Goal: Transaction & Acquisition: Obtain resource

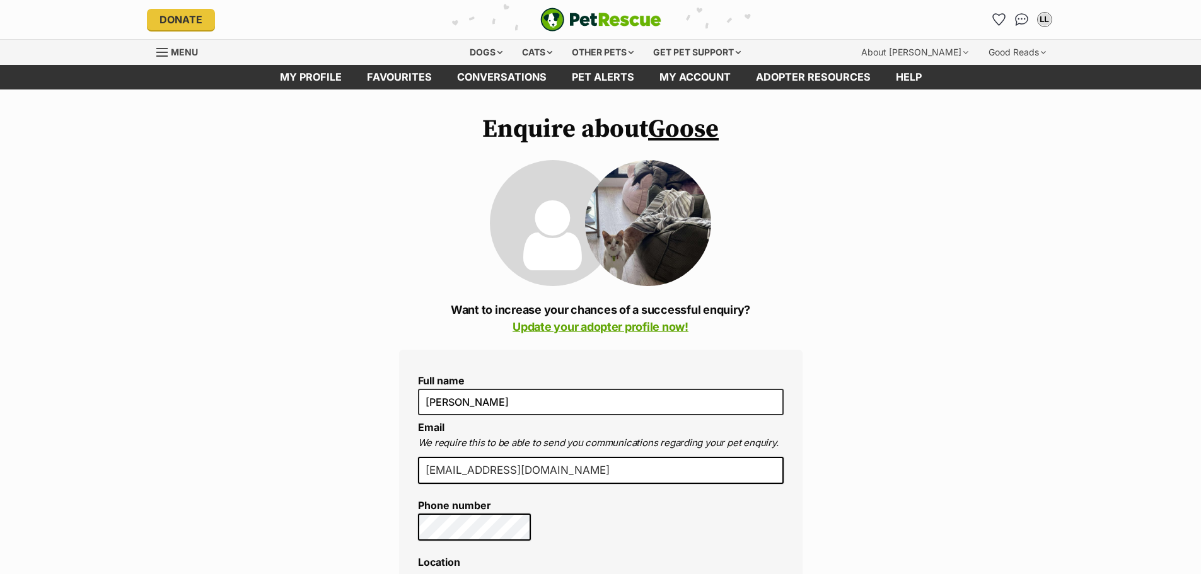
scroll to position [61, 0]
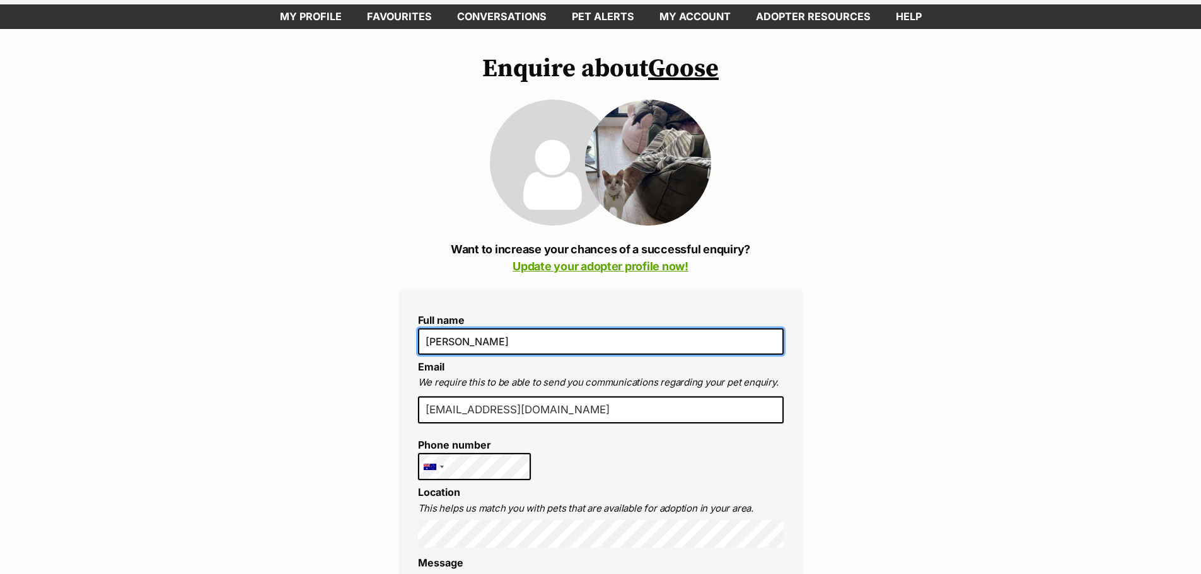
click at [442, 350] on input "[PERSON_NAME]" at bounding box center [601, 341] width 366 height 26
type input "Lai"
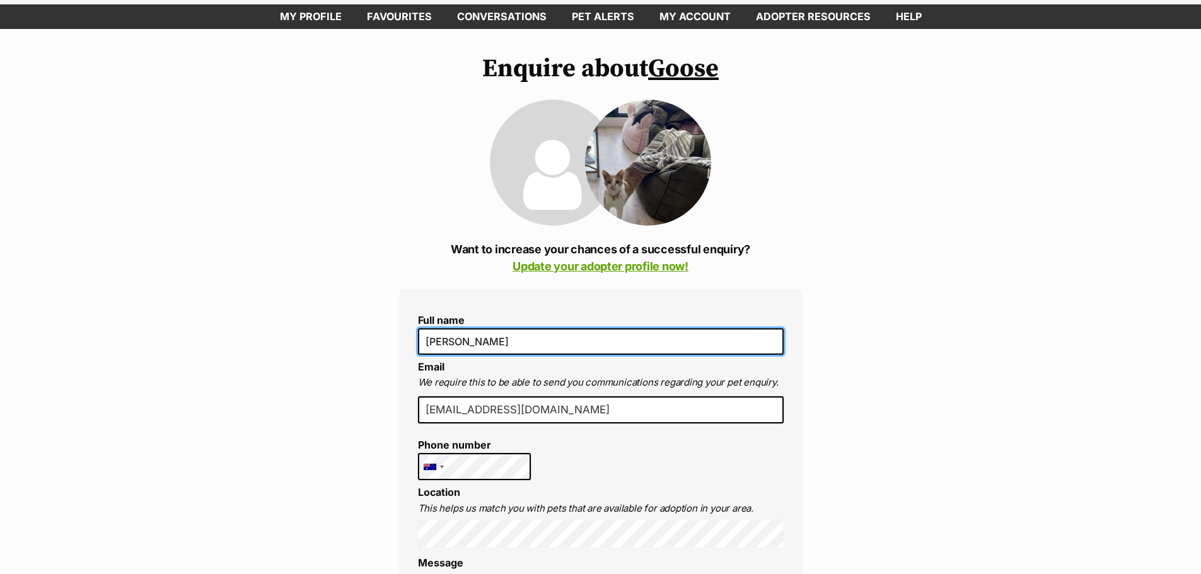
type input "Khang Lai"
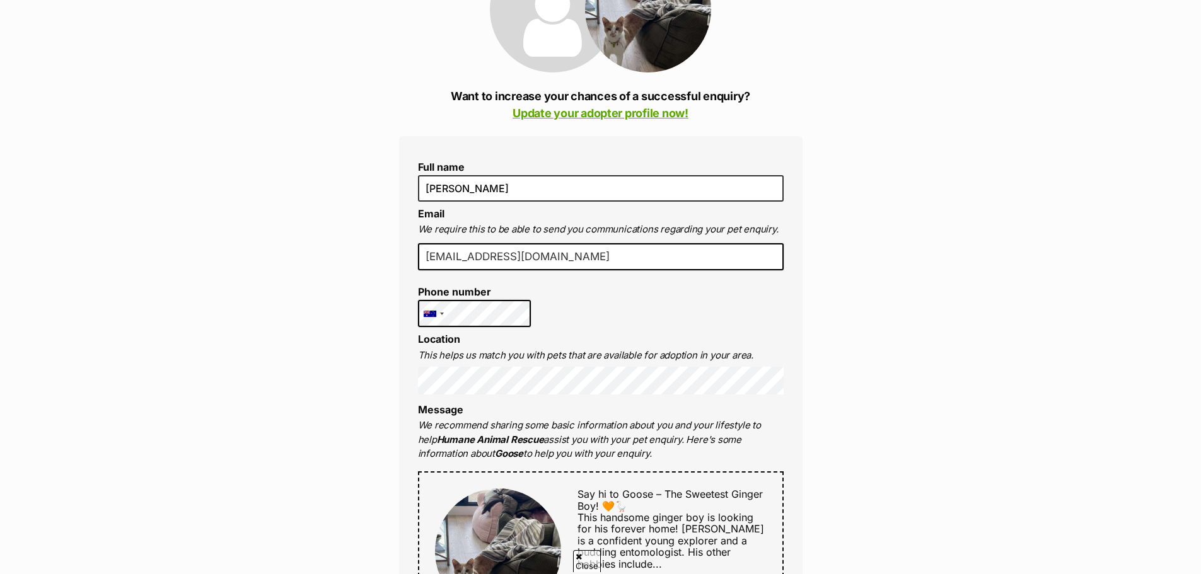
scroll to position [214, 0]
click at [475, 401] on div "Full name Khang Lai Email We require this to be able to send you communications…" at bounding box center [600, 569] width 403 height 867
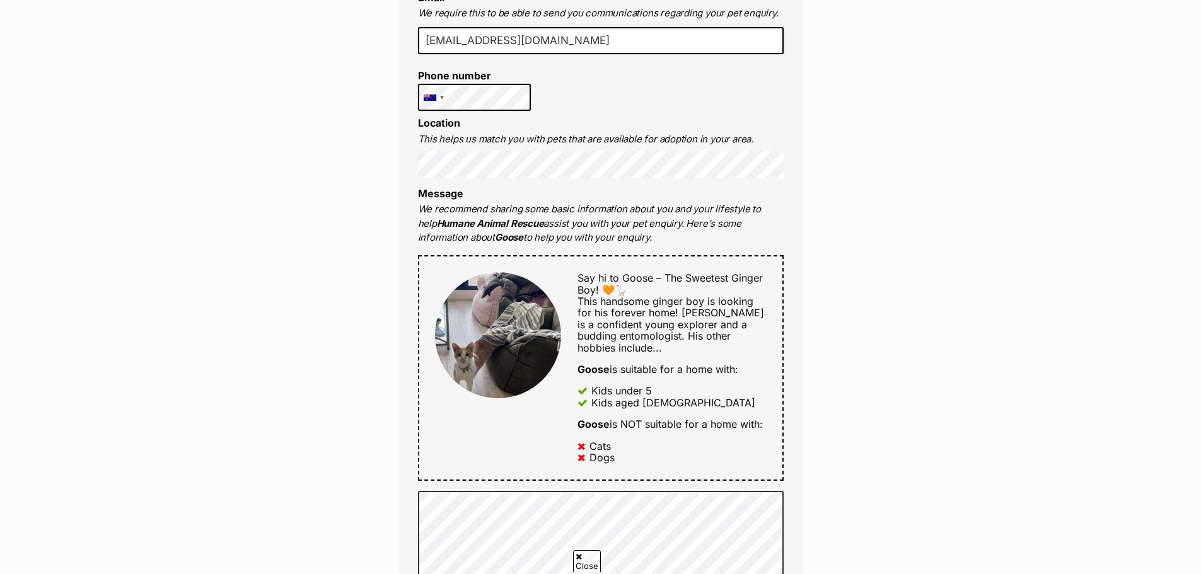
scroll to position [451, 0]
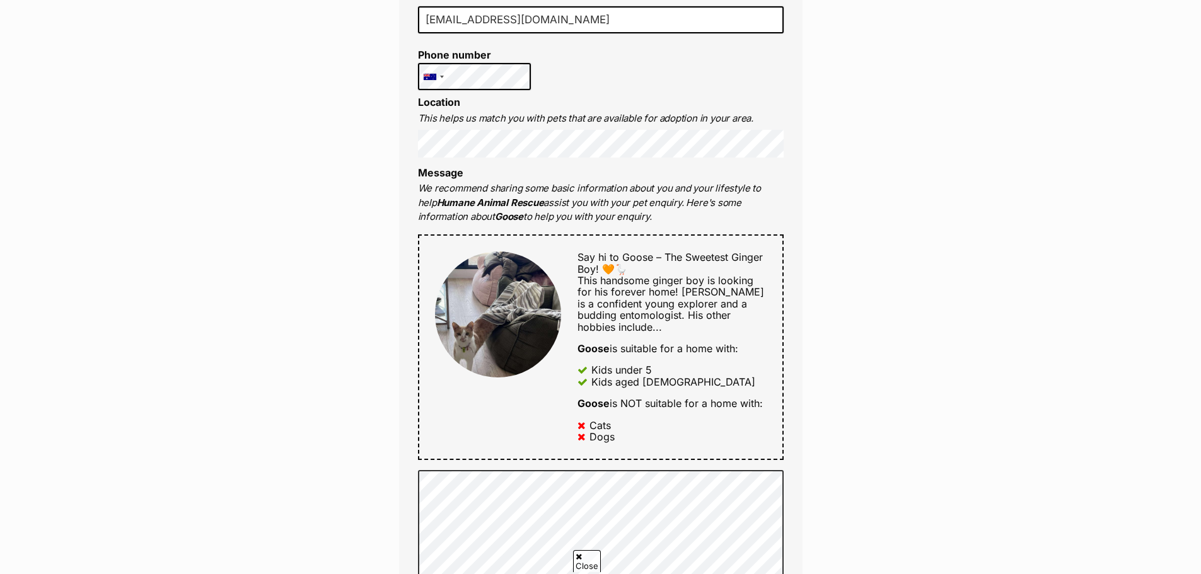
click at [846, 299] on div "Enquire about Goose Want to increase your chances of a successful enquiry? Upda…" at bounding box center [600, 432] width 1201 height 1537
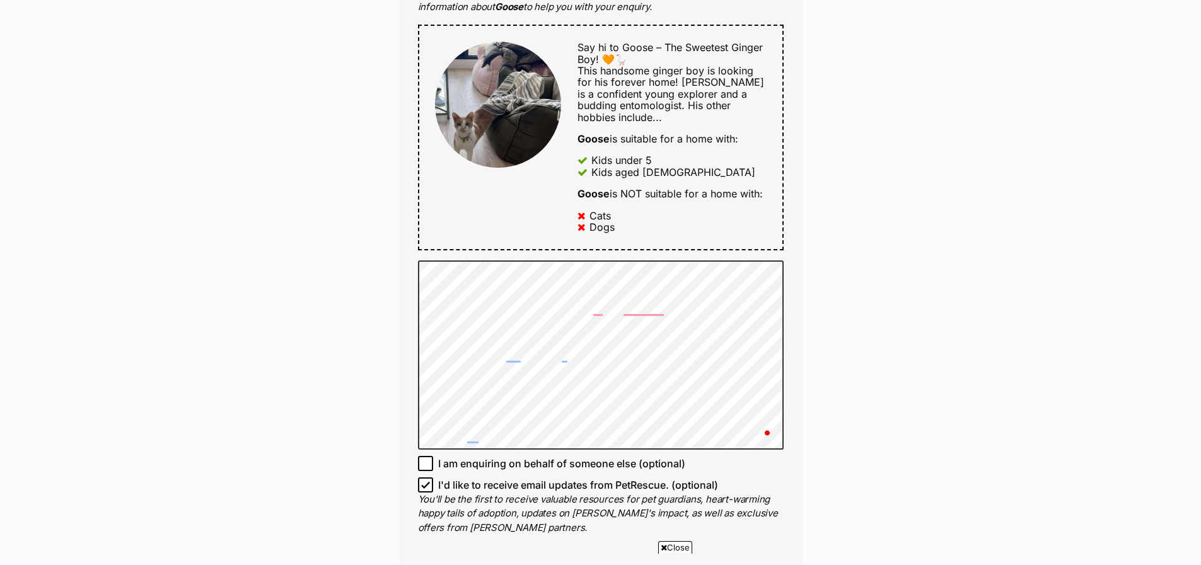
scroll to position [0, 0]
click at [887, 504] on div "Enquire about Goose Want to increase your chances of a successful enquiry? Upda…" at bounding box center [600, 248] width 1201 height 1588
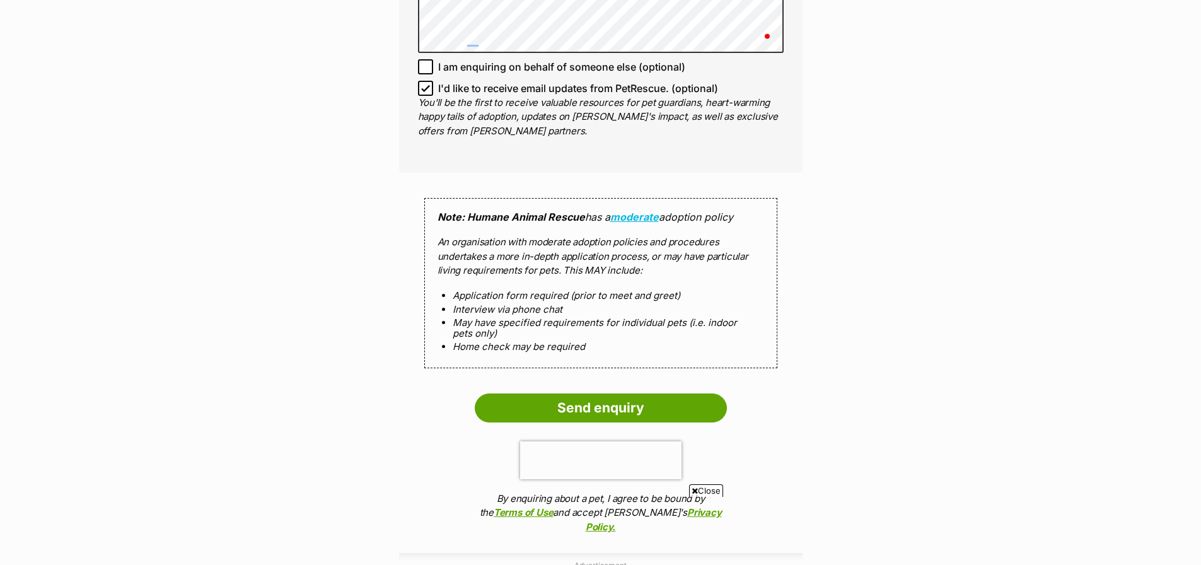
click at [468, 456] on ol "Send enquiry By enquiring about a pet, I agree to be bound by the Terms of Use …" at bounding box center [600, 466] width 403 height 147
click at [718, 488] on span "Close" at bounding box center [706, 490] width 34 height 13
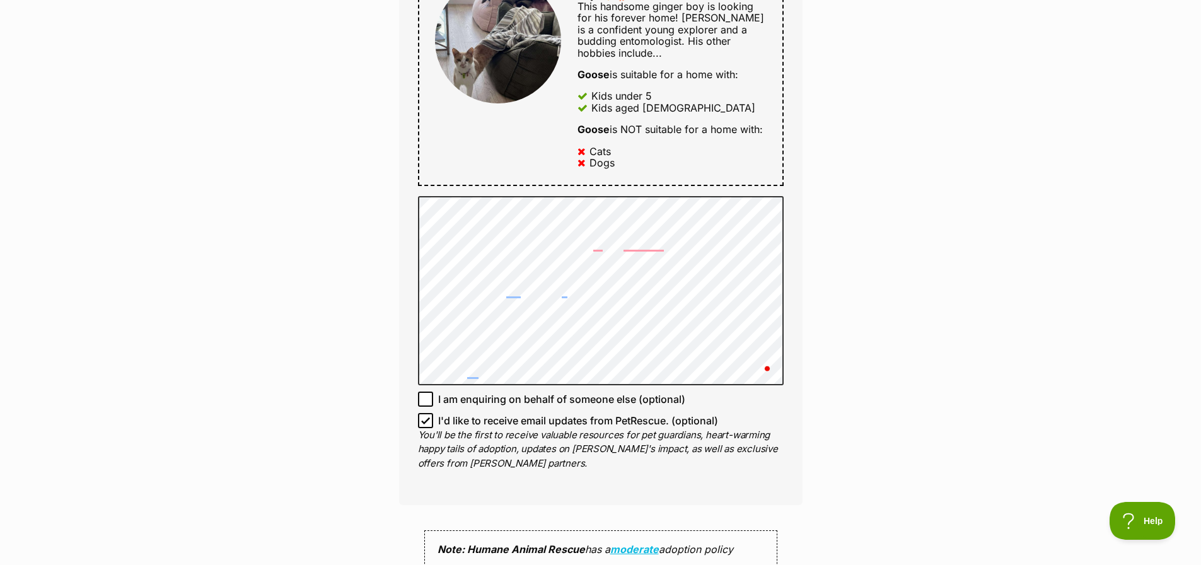
scroll to position [724, 0]
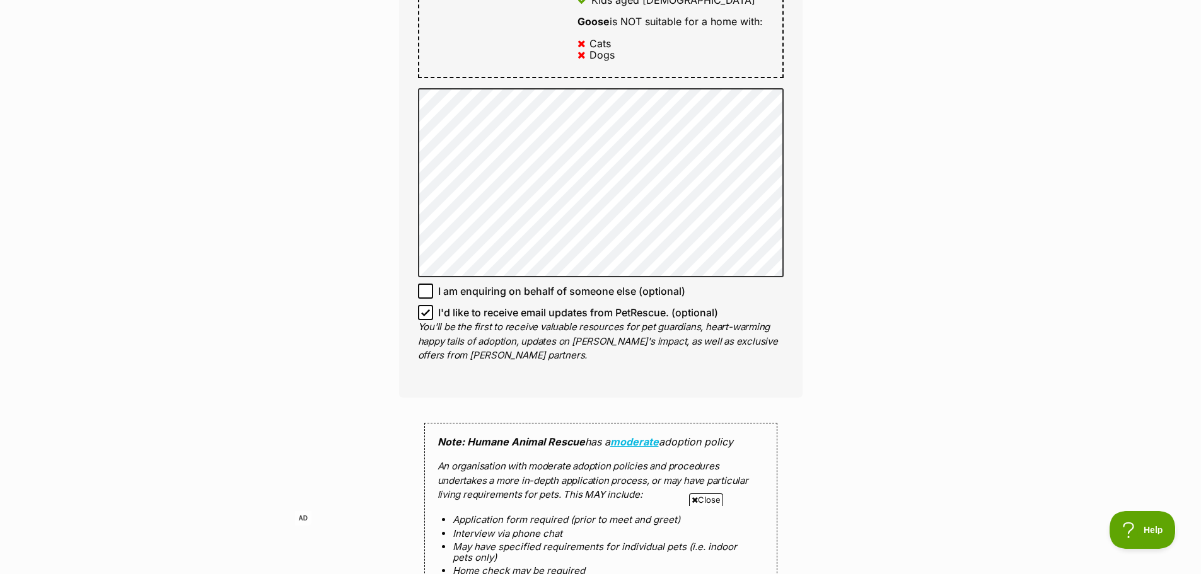
scroll to position [1175, 0]
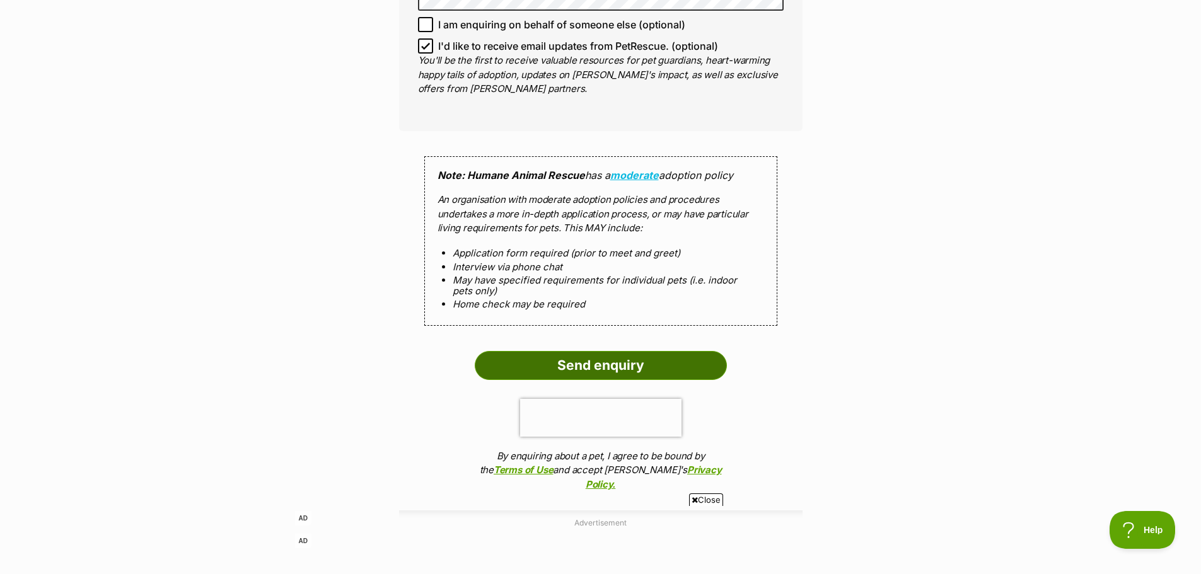
click at [615, 370] on input "Send enquiry" at bounding box center [601, 365] width 252 height 29
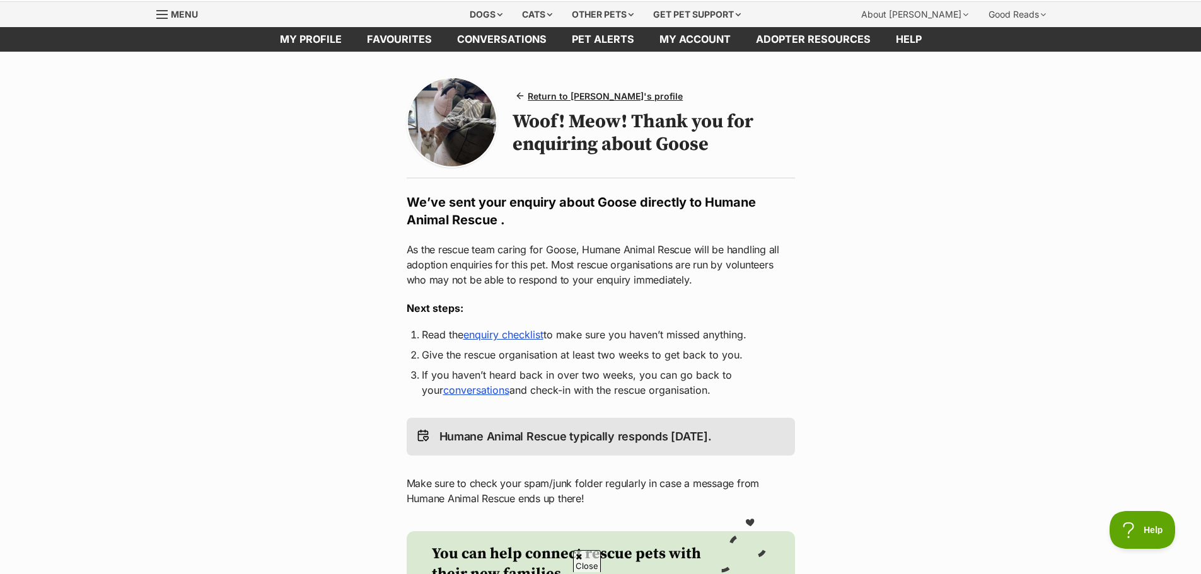
scroll to position [37, 0]
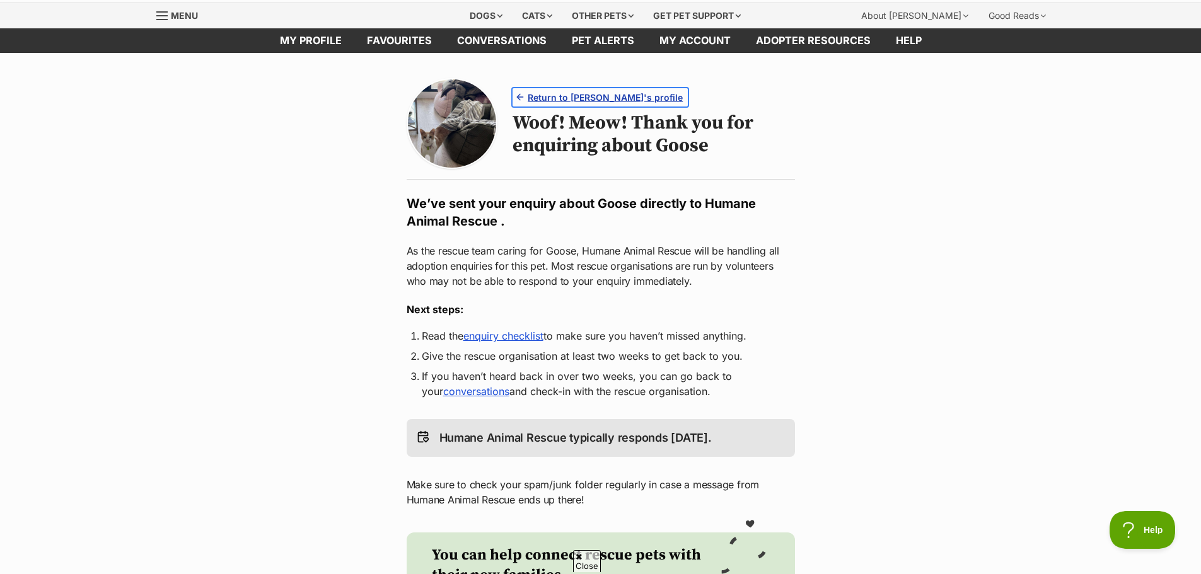
click at [555, 95] on span "Return to Goose's profile" at bounding box center [605, 97] width 155 height 13
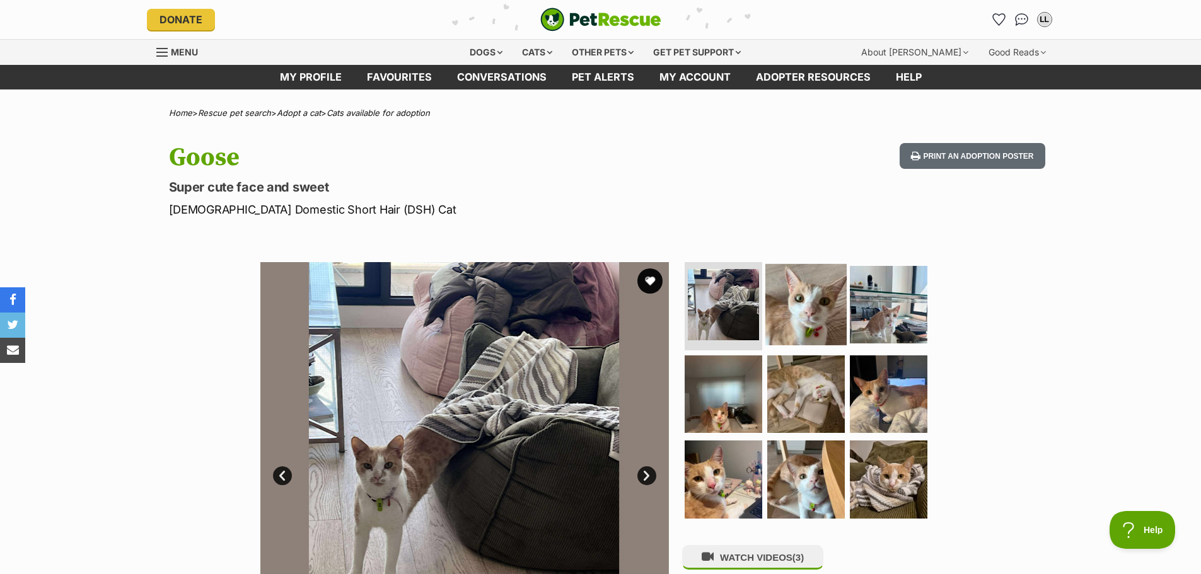
click at [785, 287] on img at bounding box center [805, 304] width 81 height 81
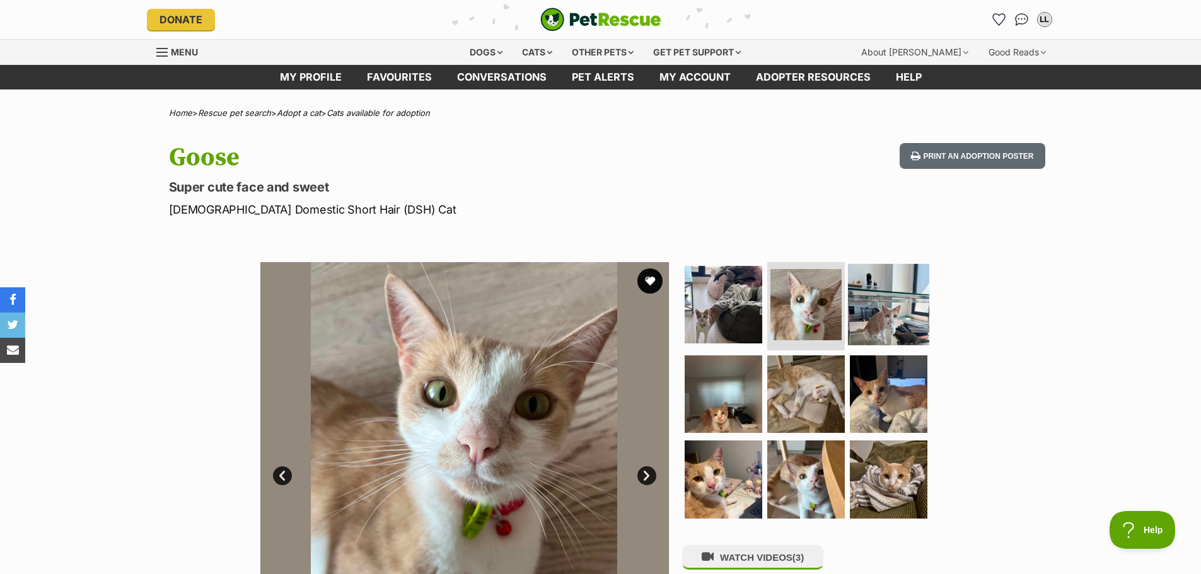
click at [885, 292] on img at bounding box center [888, 304] width 81 height 81
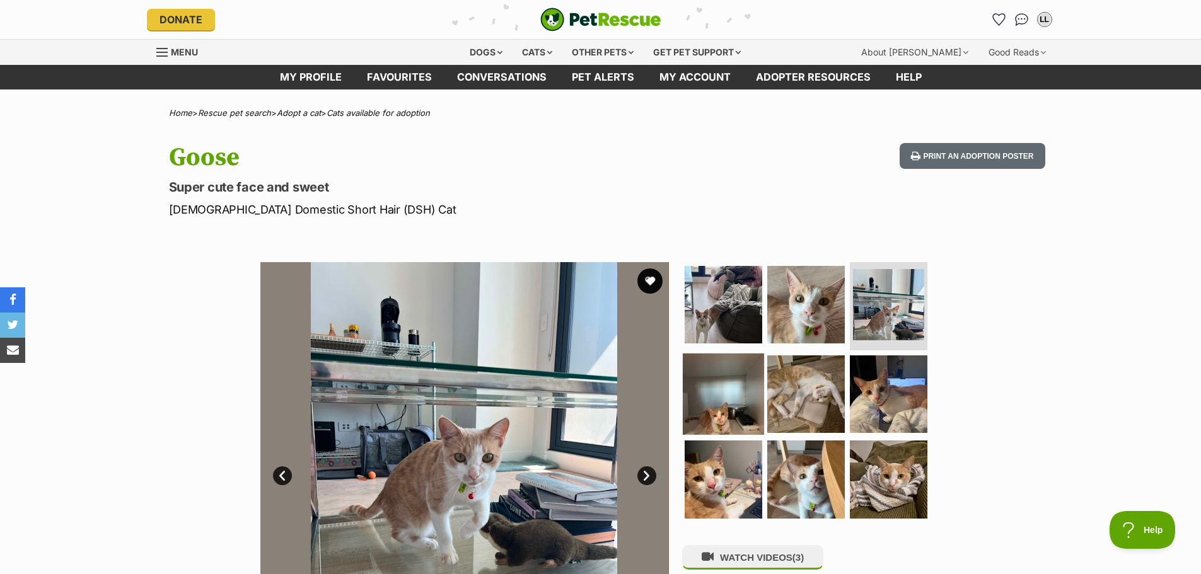
click at [757, 391] on img at bounding box center [723, 393] width 81 height 81
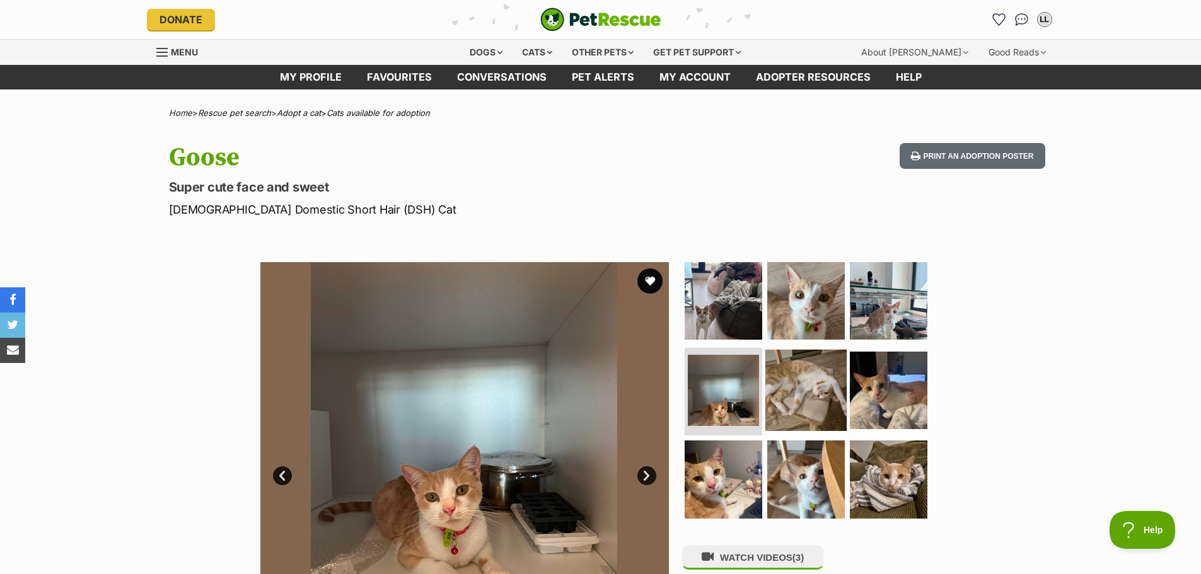
click at [802, 391] on img at bounding box center [805, 389] width 81 height 81
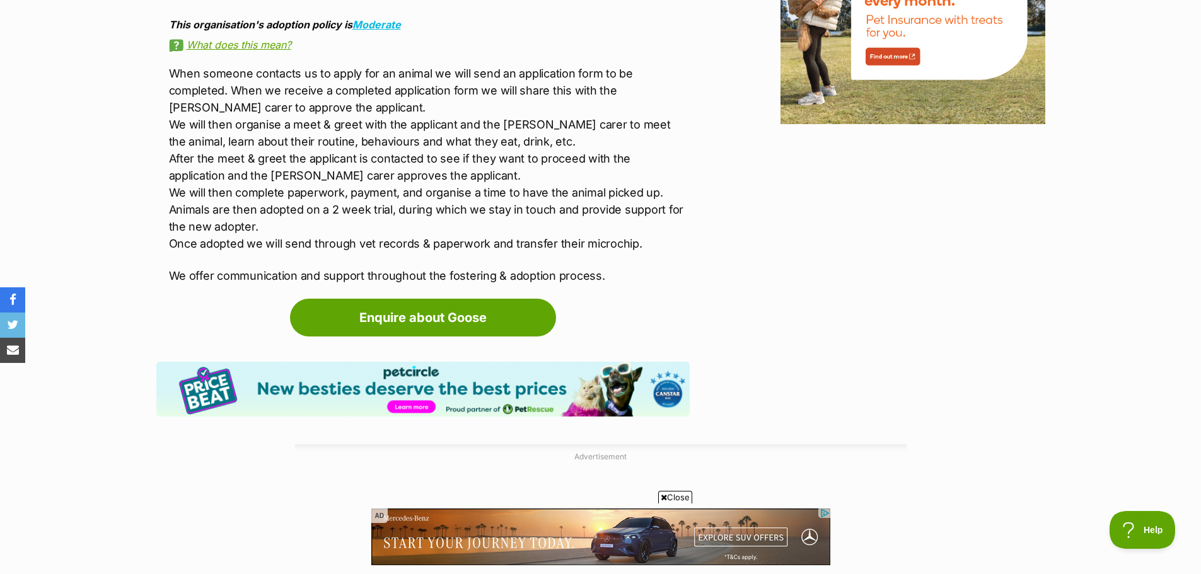
scroll to position [1666, 0]
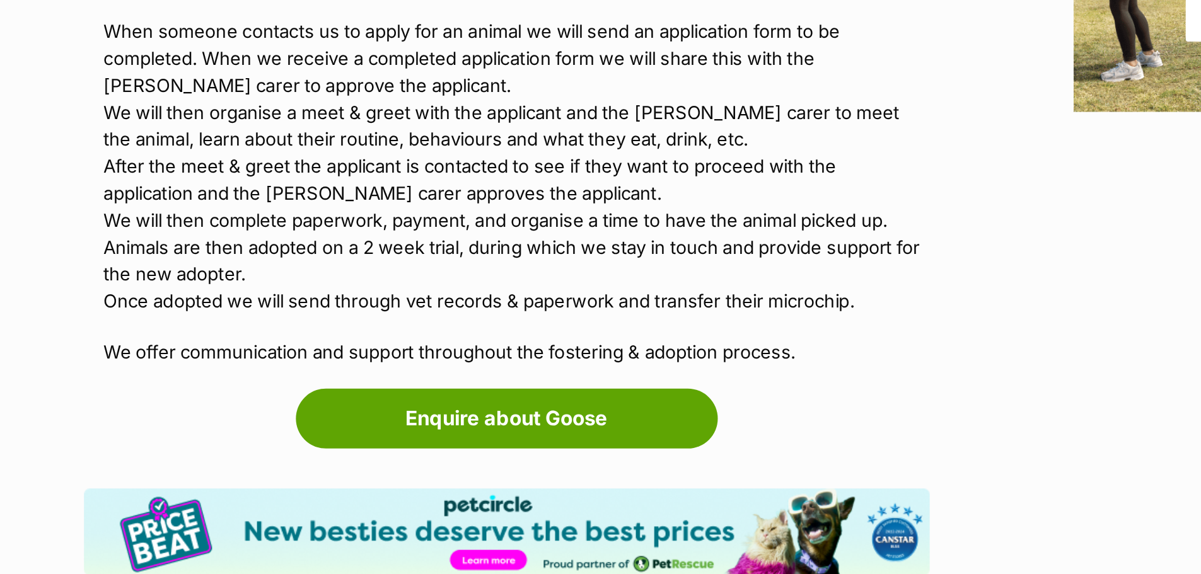
click at [234, 153] on p "When someone contacts us to apply for an animal we will send an application for…" at bounding box center [429, 157] width 521 height 187
click at [230, 156] on p "When someone contacts us to apply for an animal we will send an application for…" at bounding box center [429, 157] width 521 height 187
click at [226, 162] on p "When someone contacts us to apply for an animal we will send an application for…" at bounding box center [429, 157] width 521 height 187
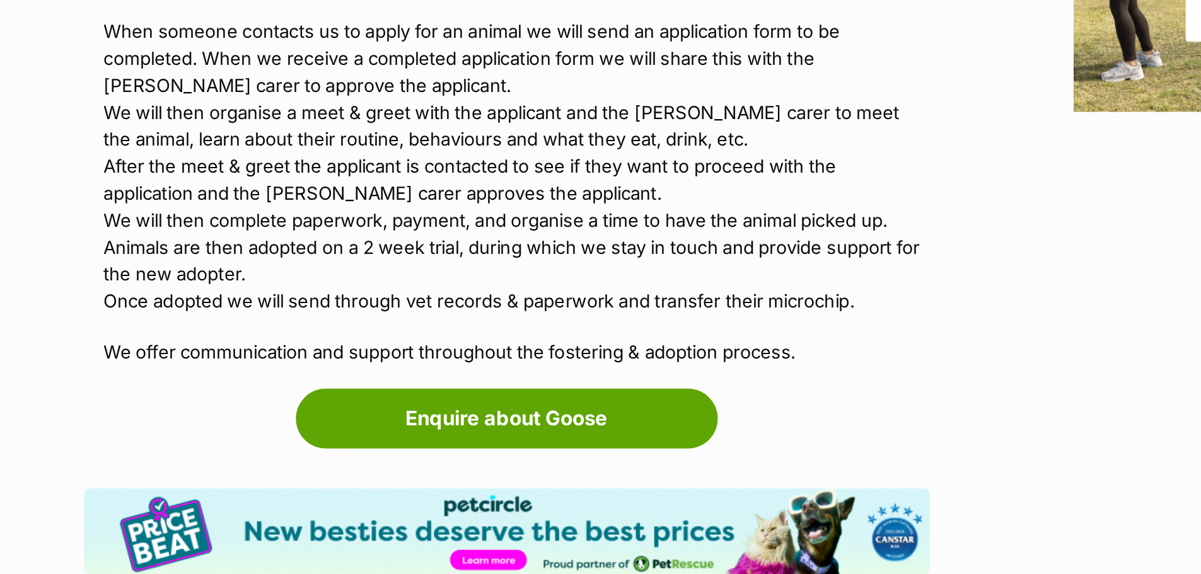
click at [224, 160] on p "When someone contacts us to apply for an animal we will send an application for…" at bounding box center [429, 157] width 521 height 187
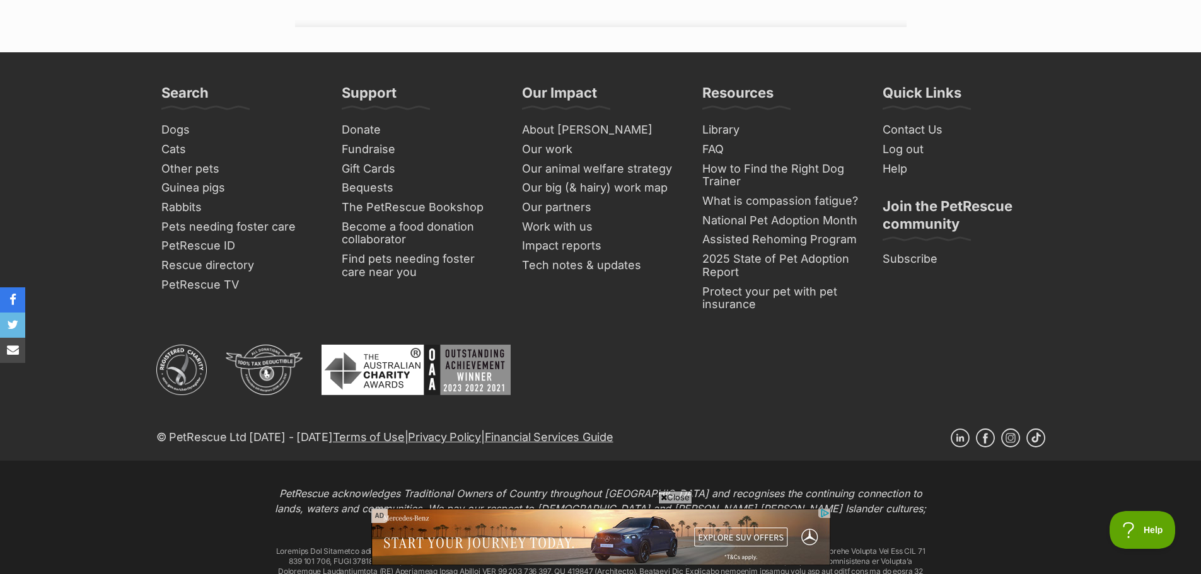
scroll to position [2279, 0]
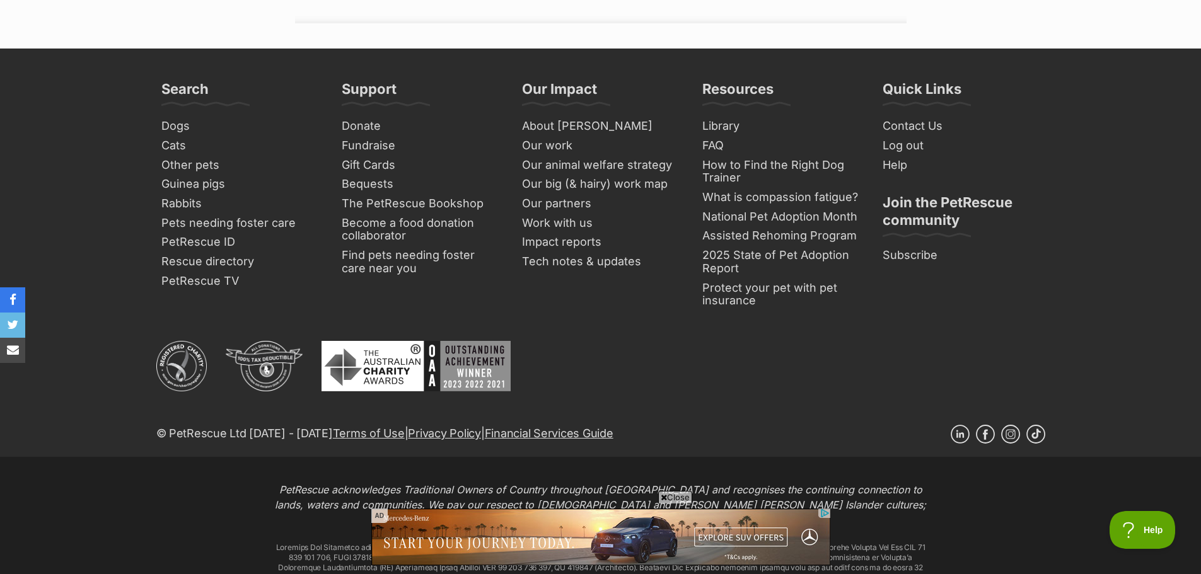
drag, startPoint x: 321, startPoint y: 398, endPoint x: 358, endPoint y: 416, distance: 40.9
click at [321, 398] on ul at bounding box center [375, 375] width 476 height 69
drag, startPoint x: 482, startPoint y: 301, endPoint x: 337, endPoint y: 280, distance: 146.4
click at [337, 280] on div "Support Donate Fundraise Gift Cards Bequests The PetRescue Bookshop Become a fo…" at bounding box center [421, 201] width 168 height 242
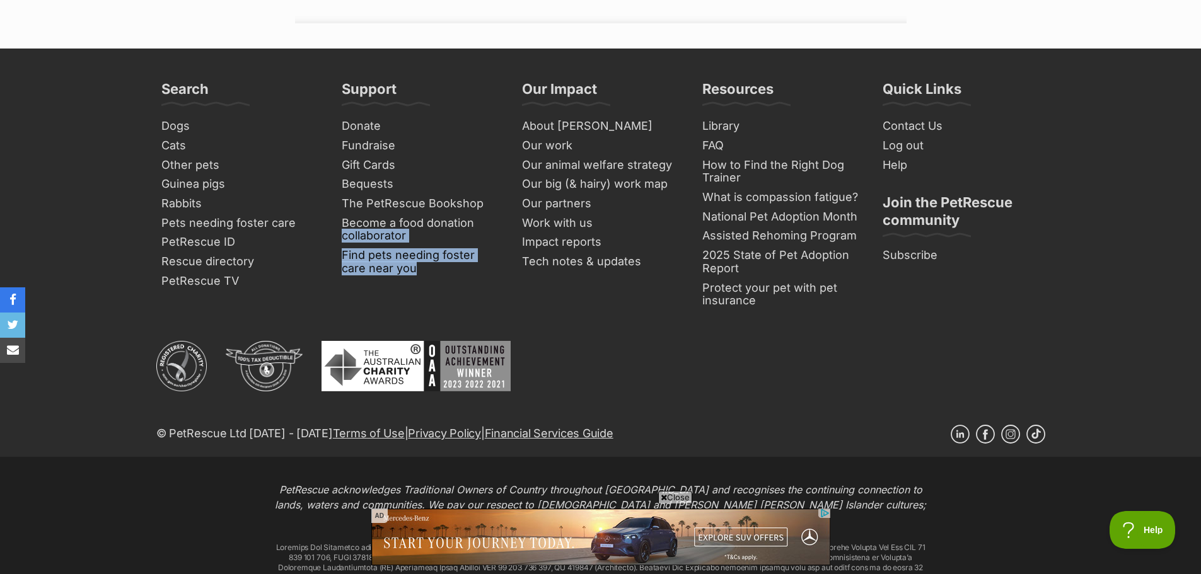
drag, startPoint x: 333, startPoint y: 244, endPoint x: 421, endPoint y: 289, distance: 98.7
click at [421, 289] on div "Search Dogs Cats Other pets Guinea pigs Rabbits Pets needing foster care PetRes…" at bounding box center [600, 201] width 889 height 242
click at [421, 289] on div "Support Donate Fundraise Gift Cards Bequests The PetRescue Bookshop Become a fo…" at bounding box center [421, 201] width 168 height 242
drag, startPoint x: 421, startPoint y: 289, endPoint x: 340, endPoint y: 251, distance: 89.1
click at [340, 251] on div "Support Donate Fundraise Gift Cards Bequests The PetRescue Bookshop Become a fo…" at bounding box center [421, 201] width 168 height 242
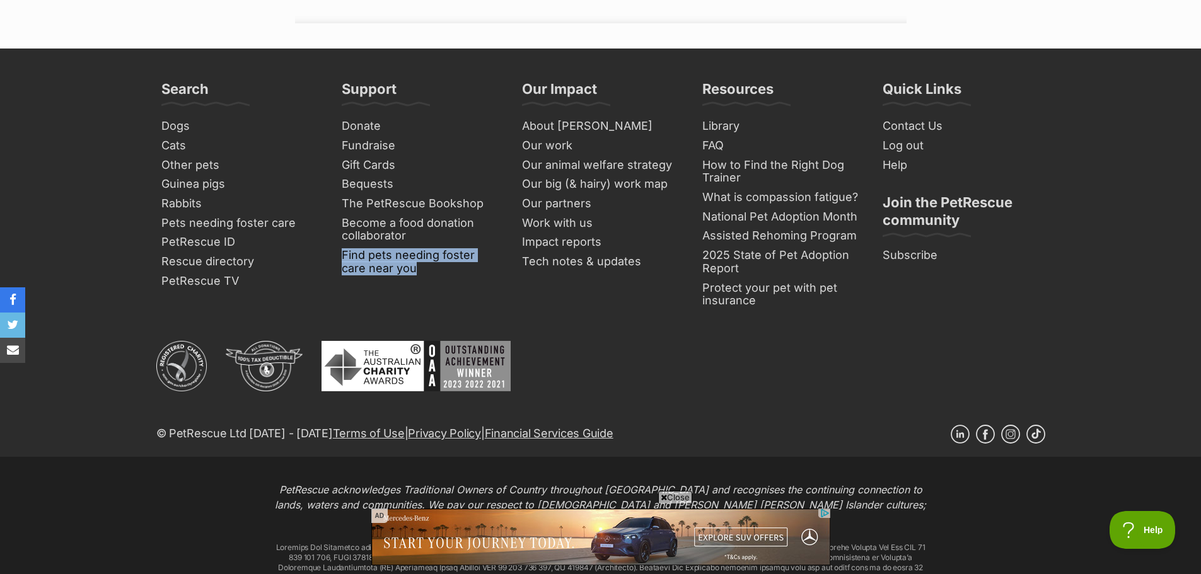
click at [415, 312] on div "Support Donate Fundraise Gift Cards Bequests The PetRescue Bookshop Become a fo…" at bounding box center [421, 201] width 168 height 242
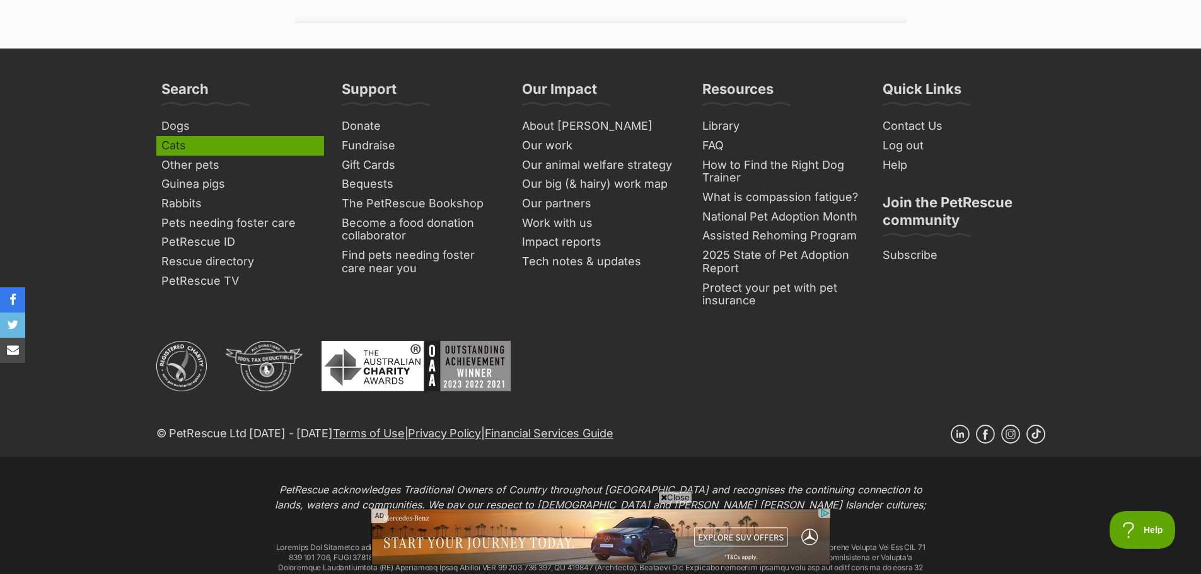
click at [180, 147] on link "Cats" at bounding box center [240, 146] width 168 height 20
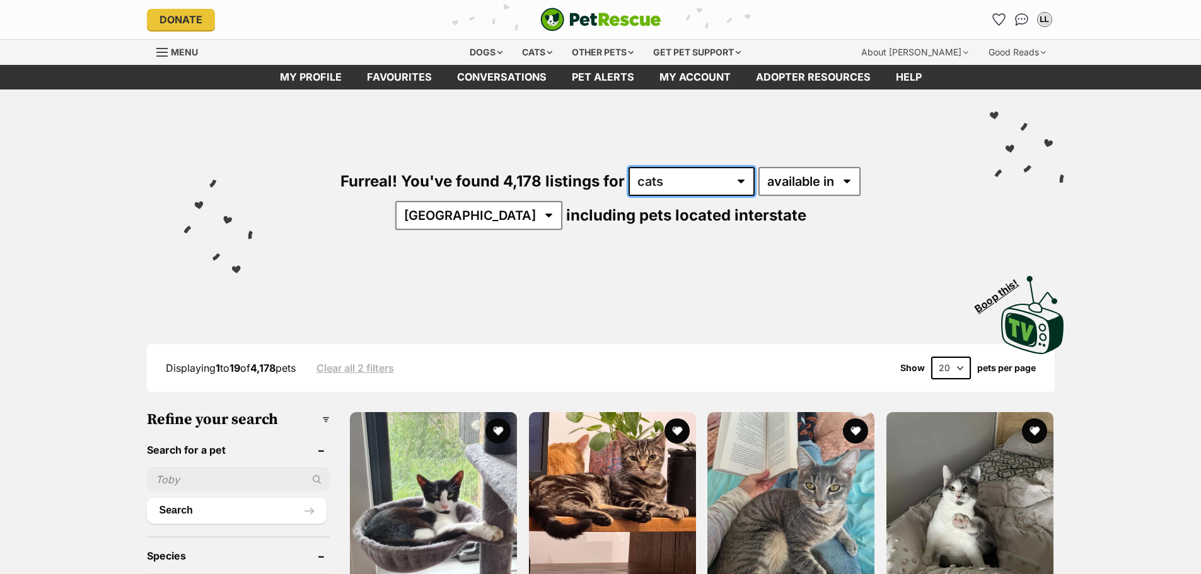
click at [628, 192] on select "any type of pet cats dogs other pets" at bounding box center [691, 181] width 126 height 29
select select "Other Pets"
click at [628, 167] on select "any type of pet cats dogs other pets" at bounding box center [691, 181] width 126 height 29
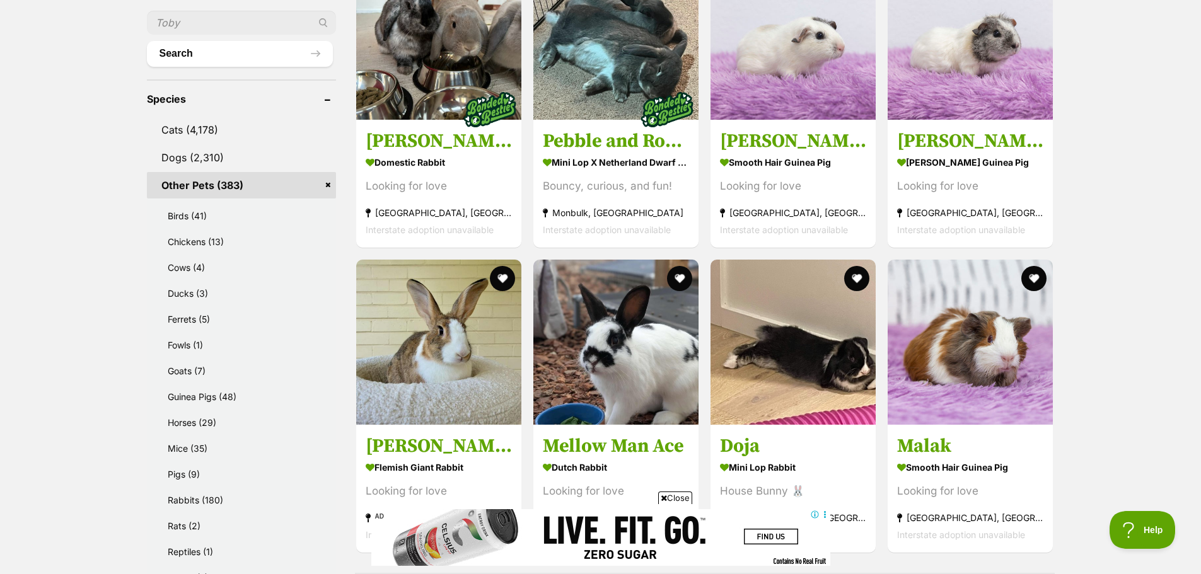
scroll to position [458, 0]
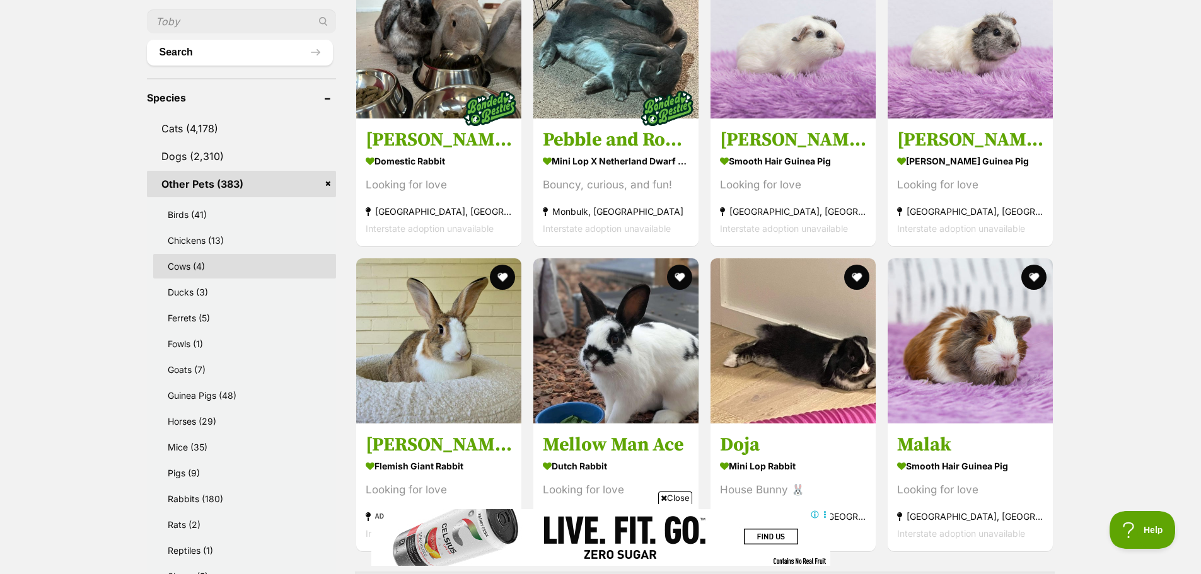
click at [212, 269] on link "Cows (4)" at bounding box center [244, 266] width 183 height 25
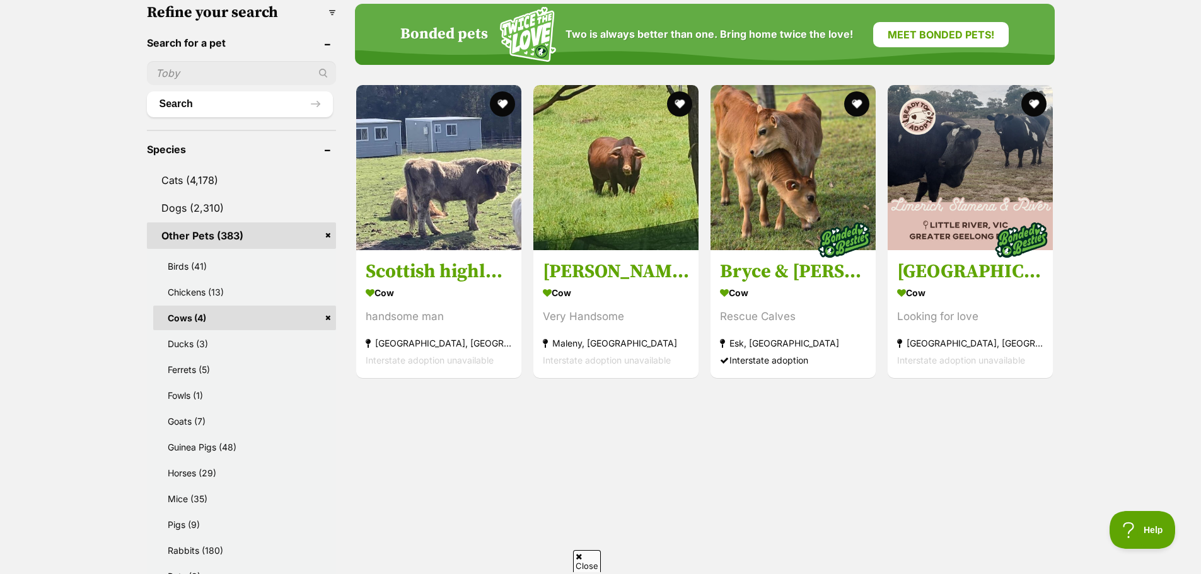
scroll to position [424, 0]
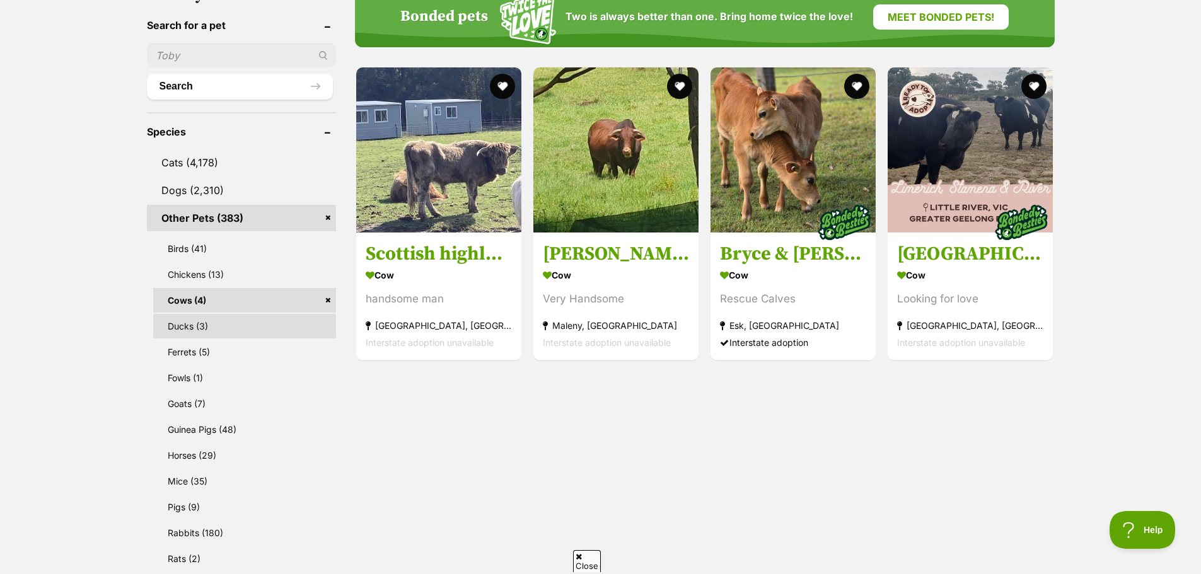
click at [214, 329] on link "Ducks (3)" at bounding box center [244, 326] width 183 height 25
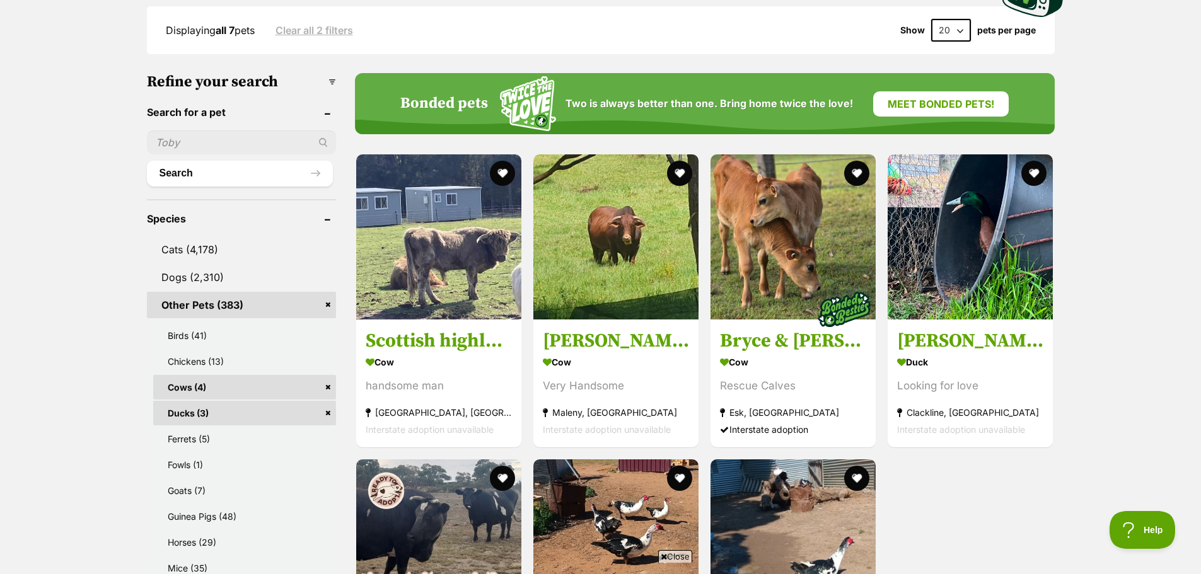
click at [202, 389] on link "Cows (4)" at bounding box center [244, 387] width 183 height 25
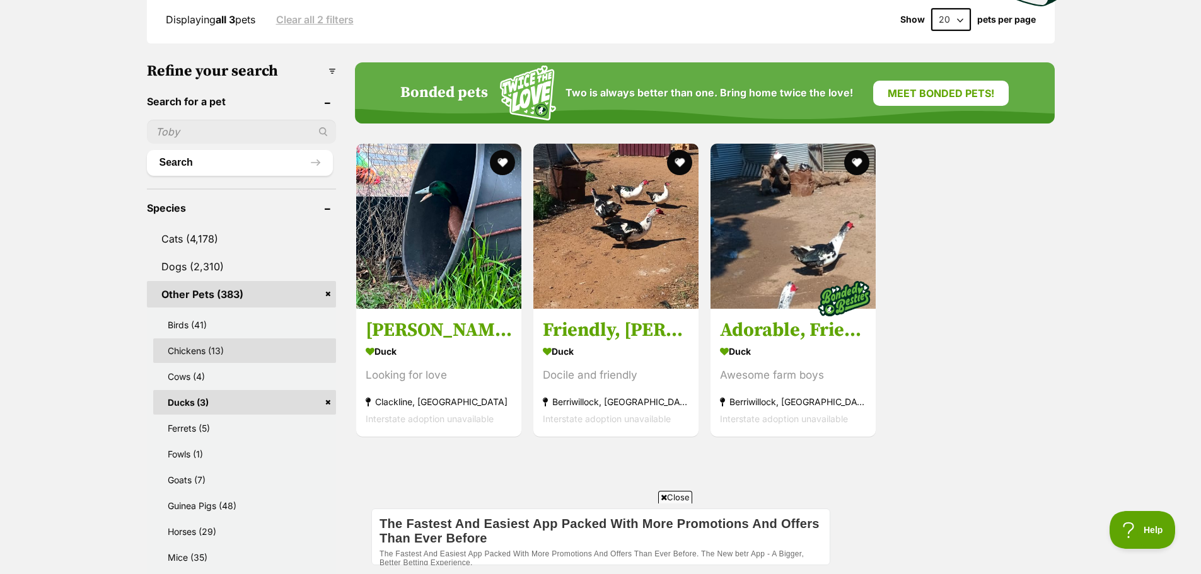
scroll to position [351, 0]
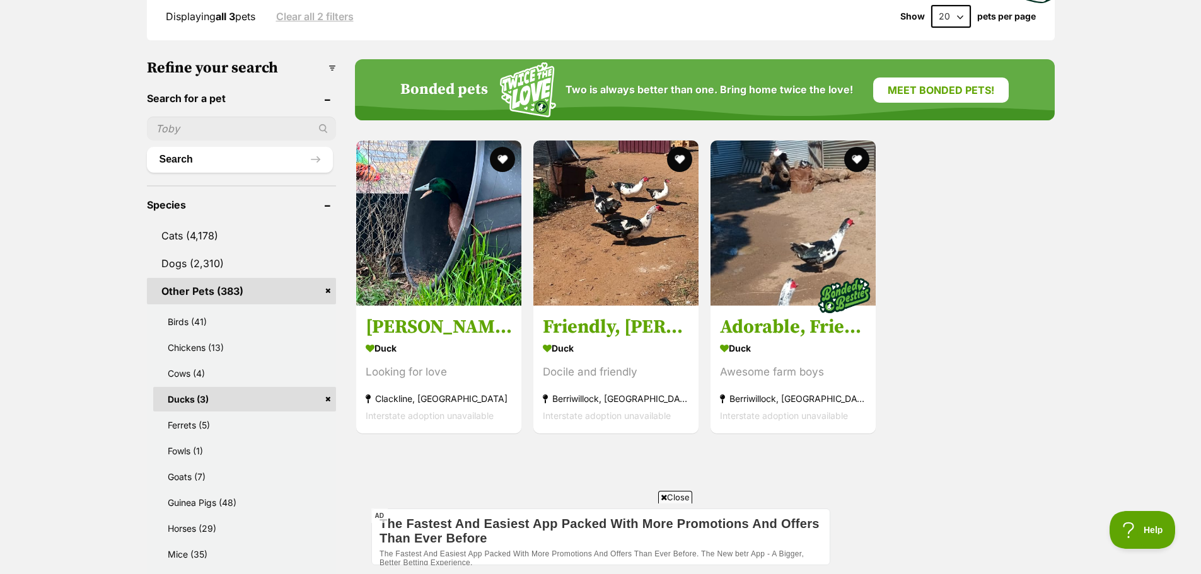
click at [259, 399] on link "Ducks (3)" at bounding box center [244, 399] width 183 height 25
click at [253, 422] on link "Ferrets (5)" at bounding box center [244, 425] width 183 height 25
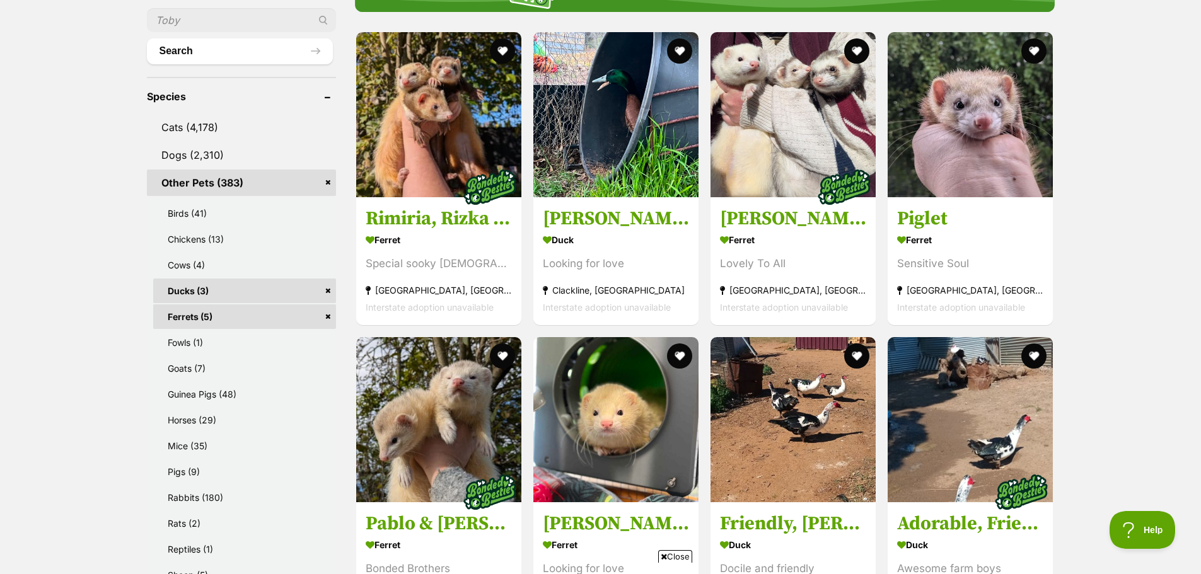
click at [327, 284] on link "Ducks (3)" at bounding box center [244, 291] width 183 height 25
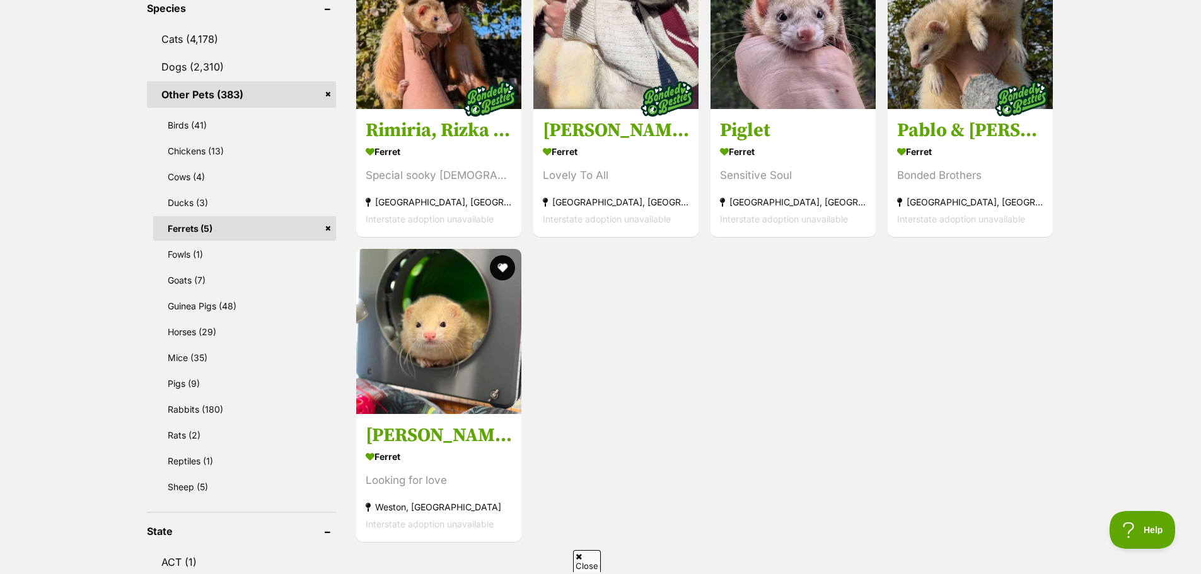
scroll to position [548, 0]
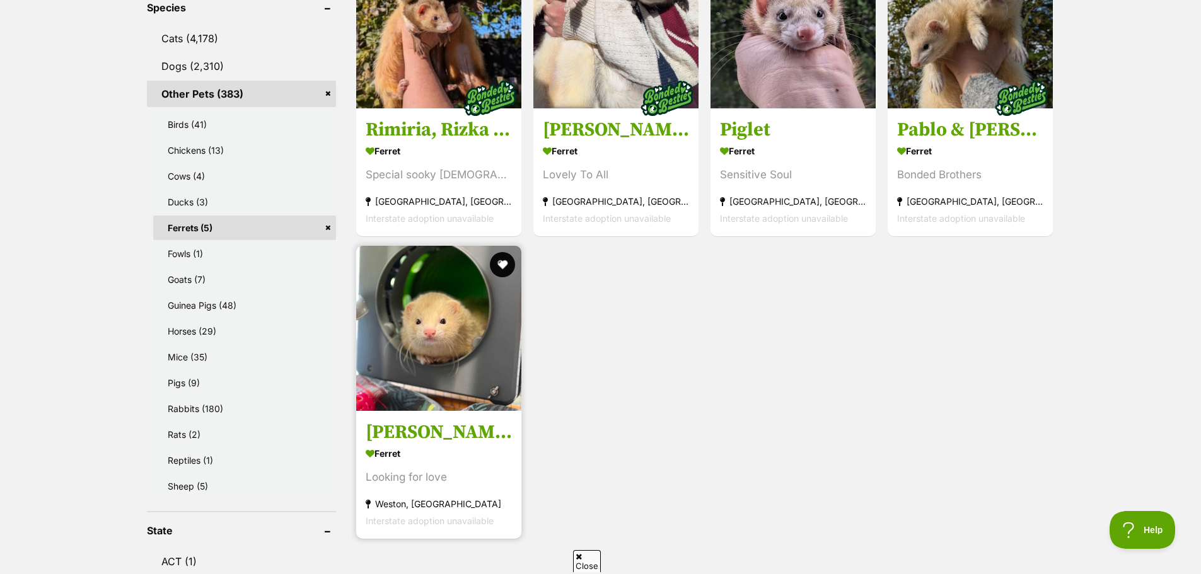
click at [438, 435] on h3 "Maude Elvis" at bounding box center [439, 432] width 146 height 24
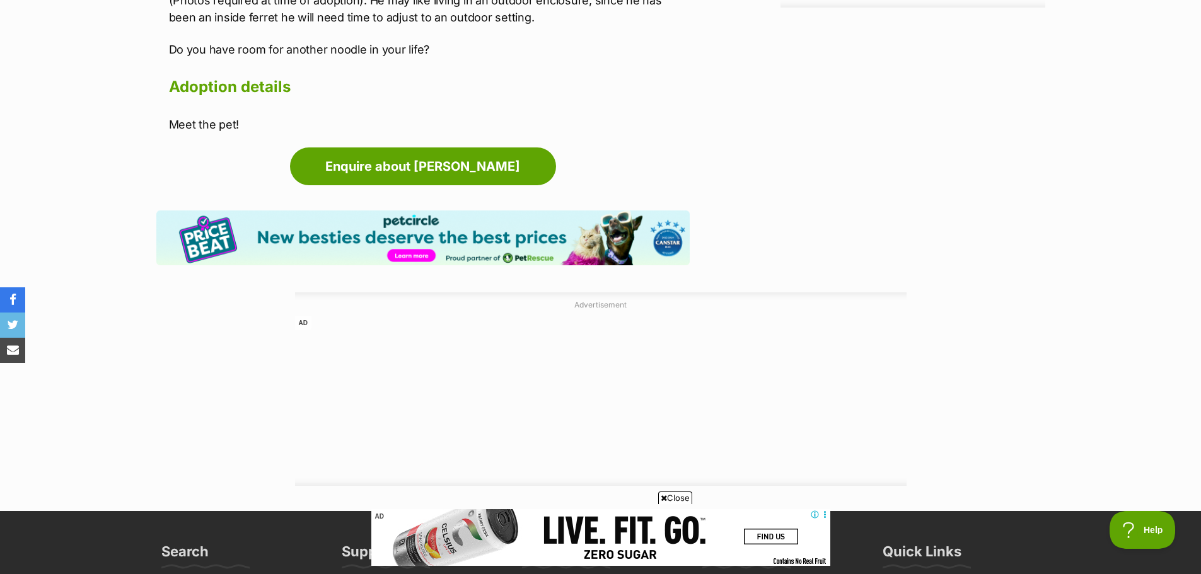
scroll to position [1412, 0]
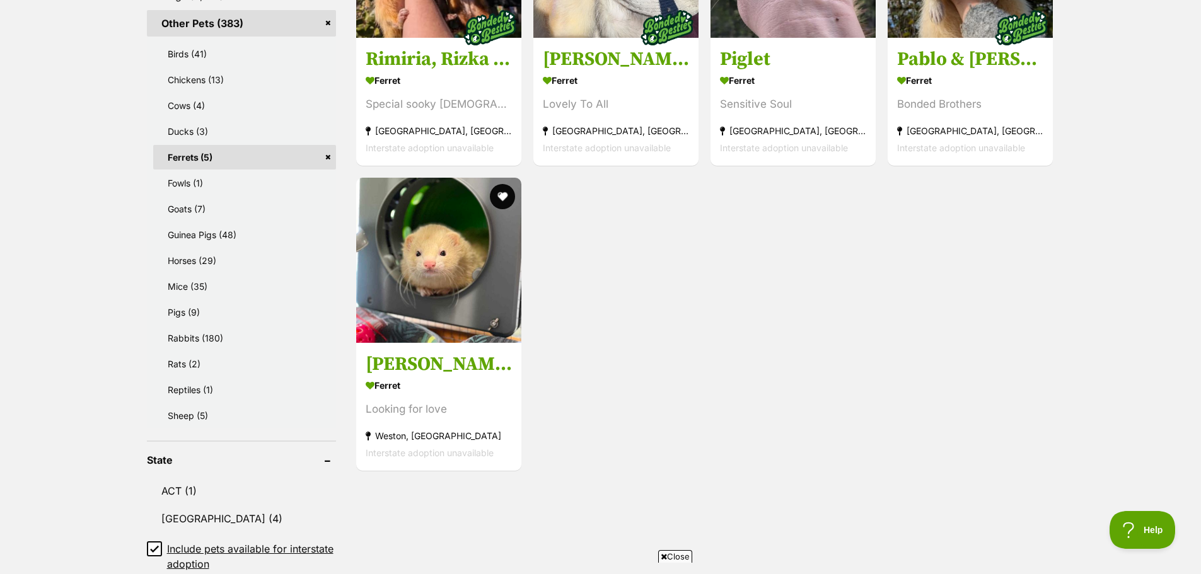
click at [325, 160] on link "Ferrets (5)" at bounding box center [244, 157] width 183 height 25
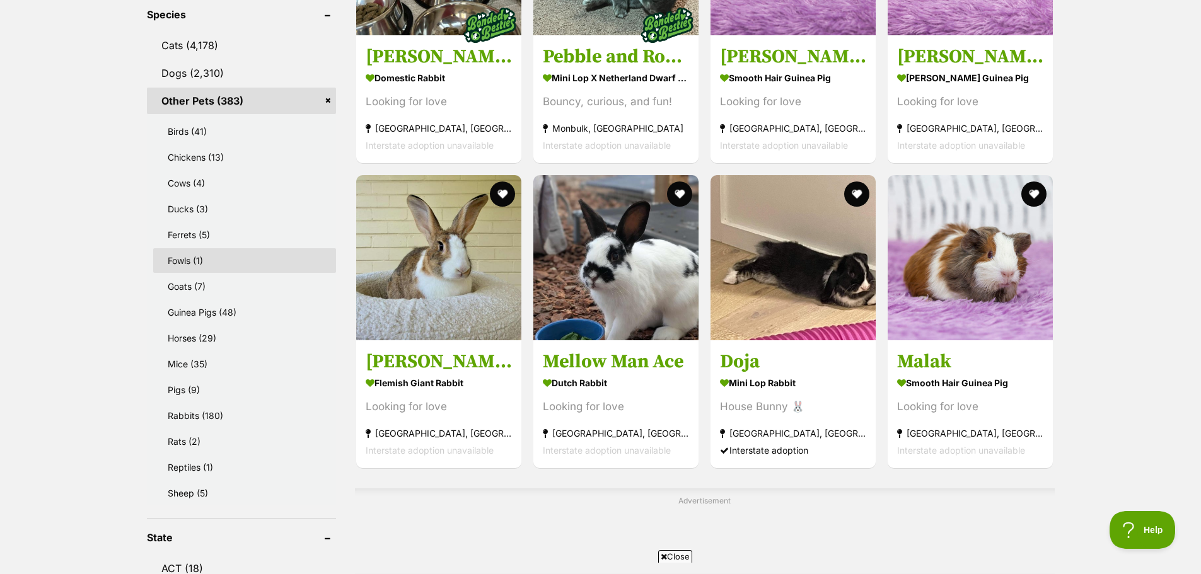
click at [246, 263] on link "Fowls (1)" at bounding box center [244, 260] width 183 height 25
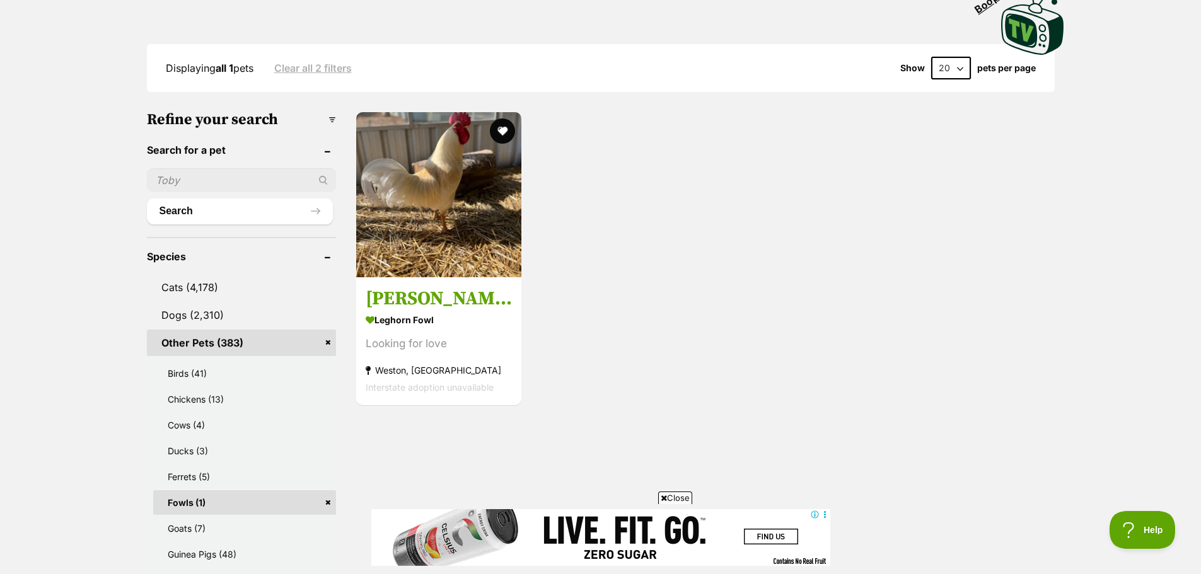
click at [330, 511] on link "Fowls (1)" at bounding box center [244, 502] width 183 height 25
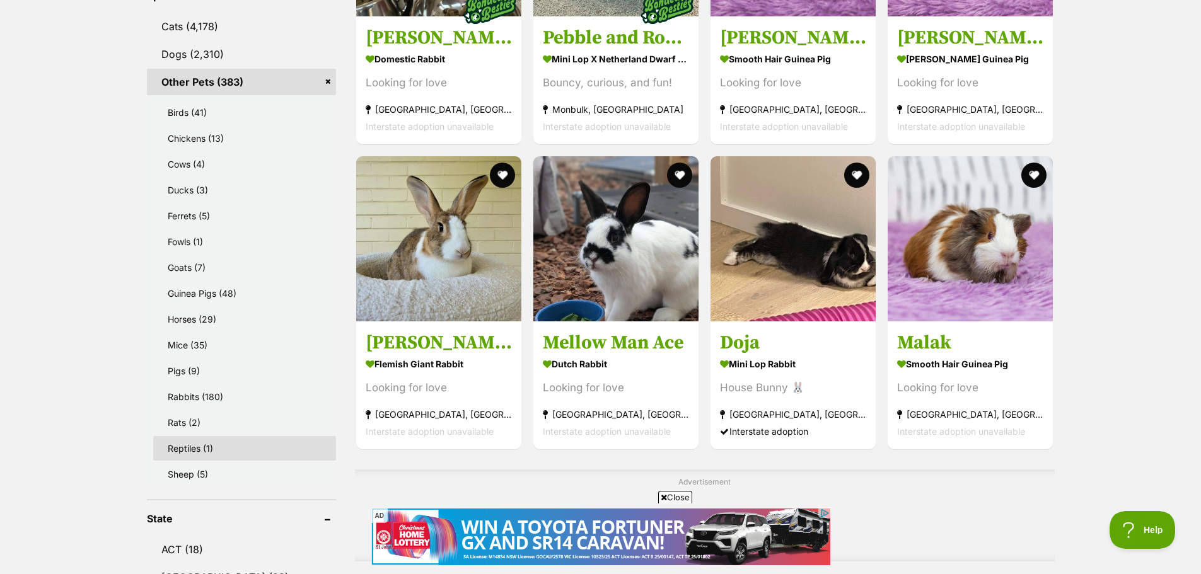
click at [270, 450] on link "Reptiles (1)" at bounding box center [244, 448] width 183 height 25
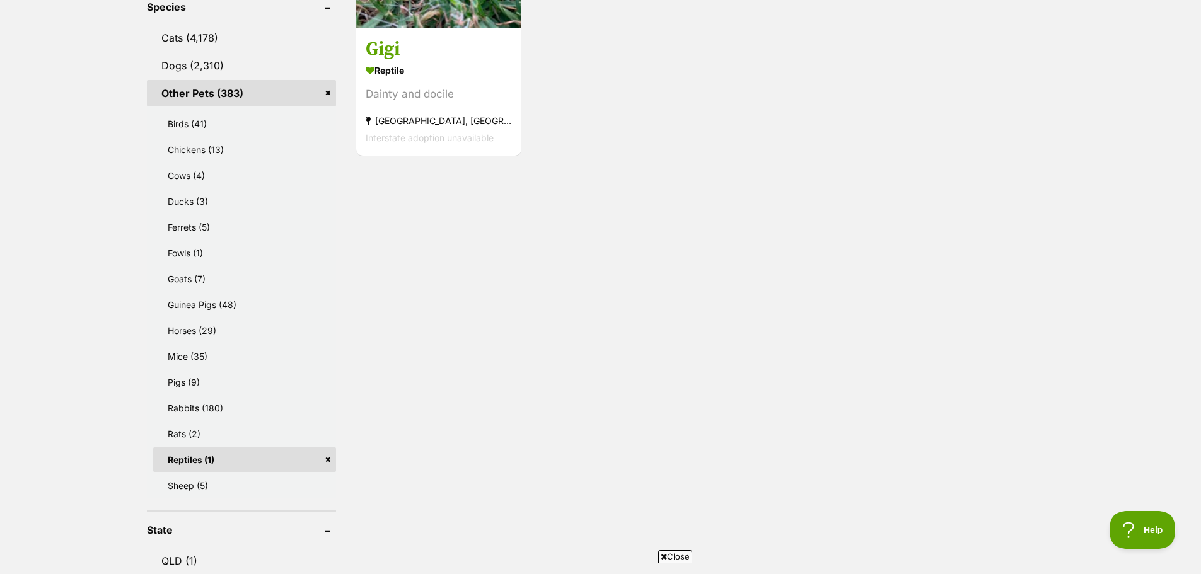
scroll to position [553, 0]
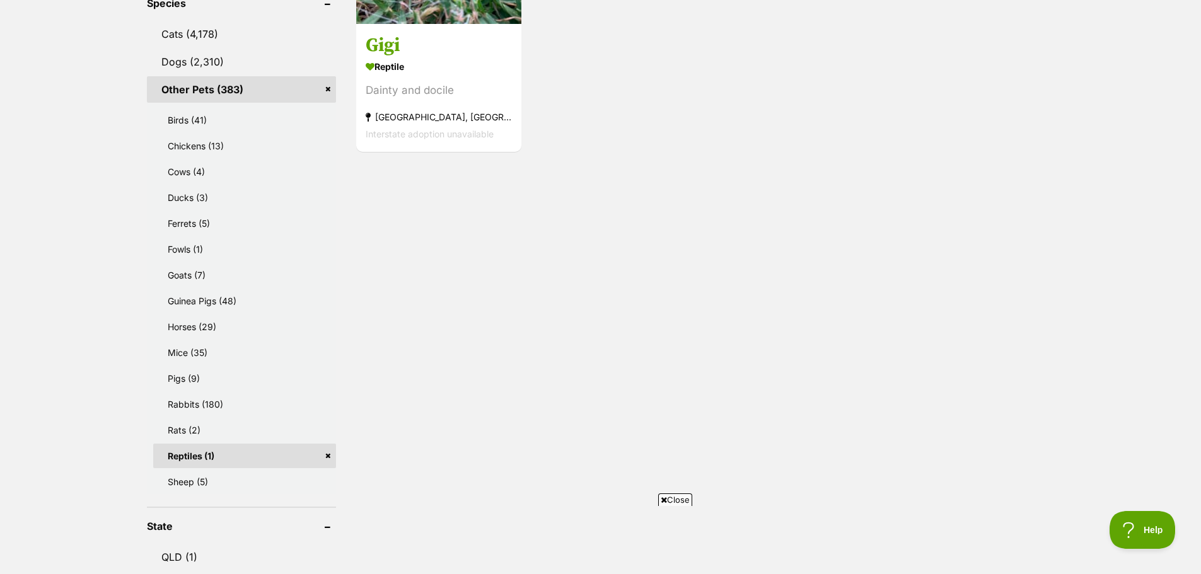
click at [330, 451] on link "Reptiles (1)" at bounding box center [244, 456] width 183 height 25
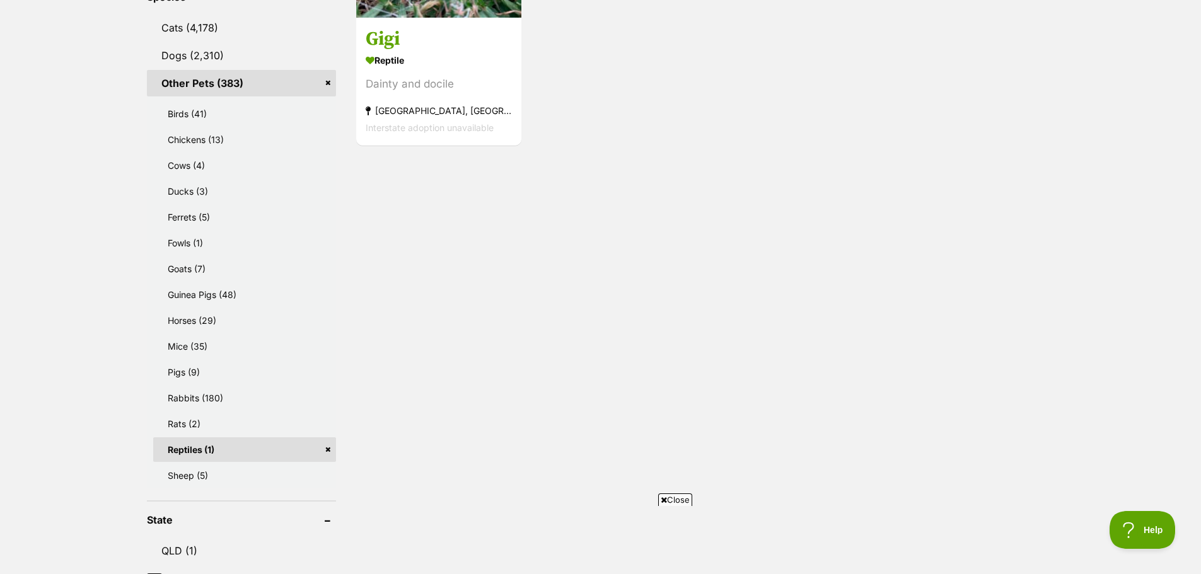
scroll to position [560, 0]
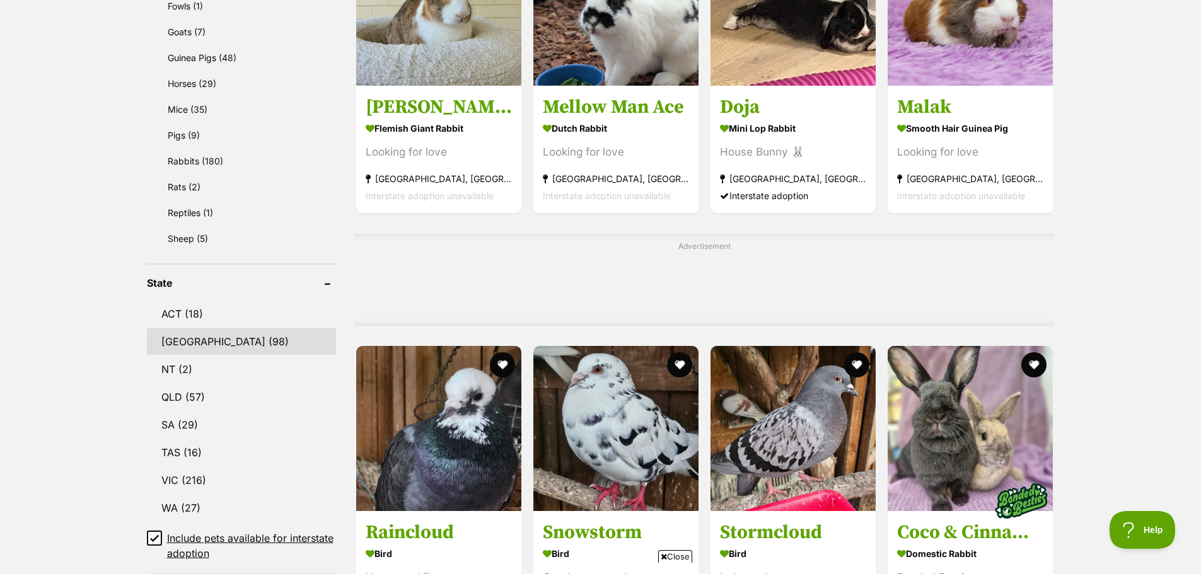
scroll to position [783, 0]
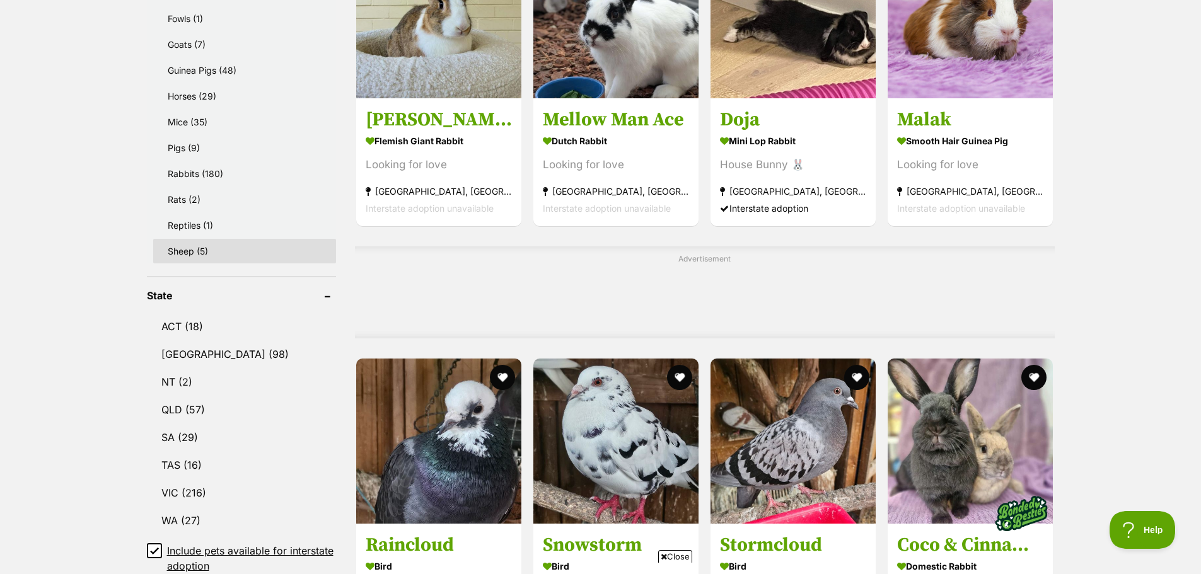
click at [221, 247] on link "Sheep (5)" at bounding box center [244, 251] width 183 height 25
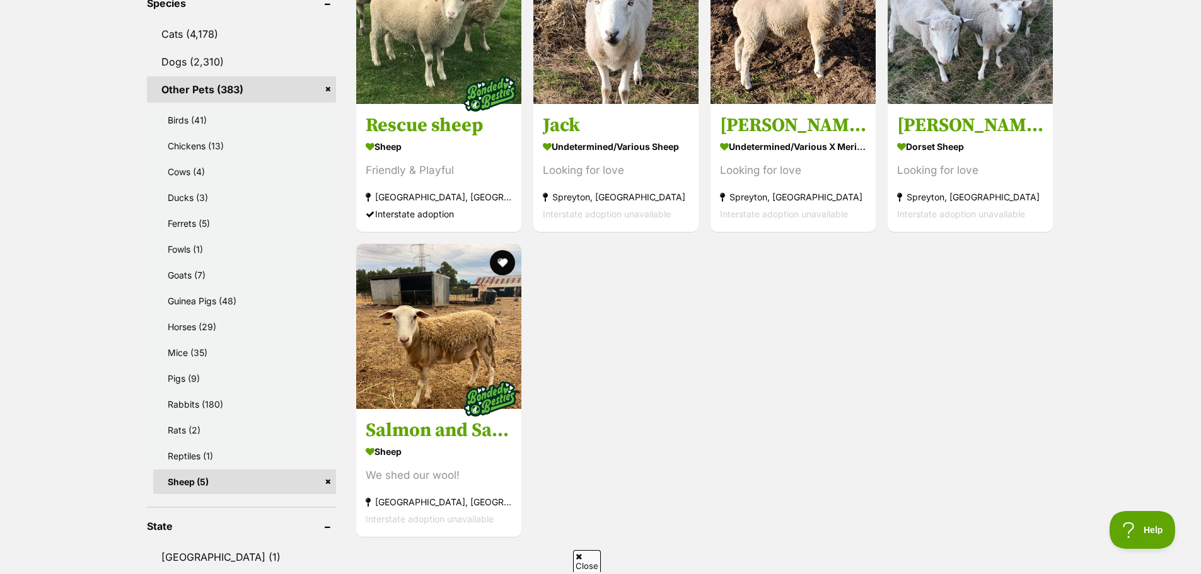
scroll to position [554, 0]
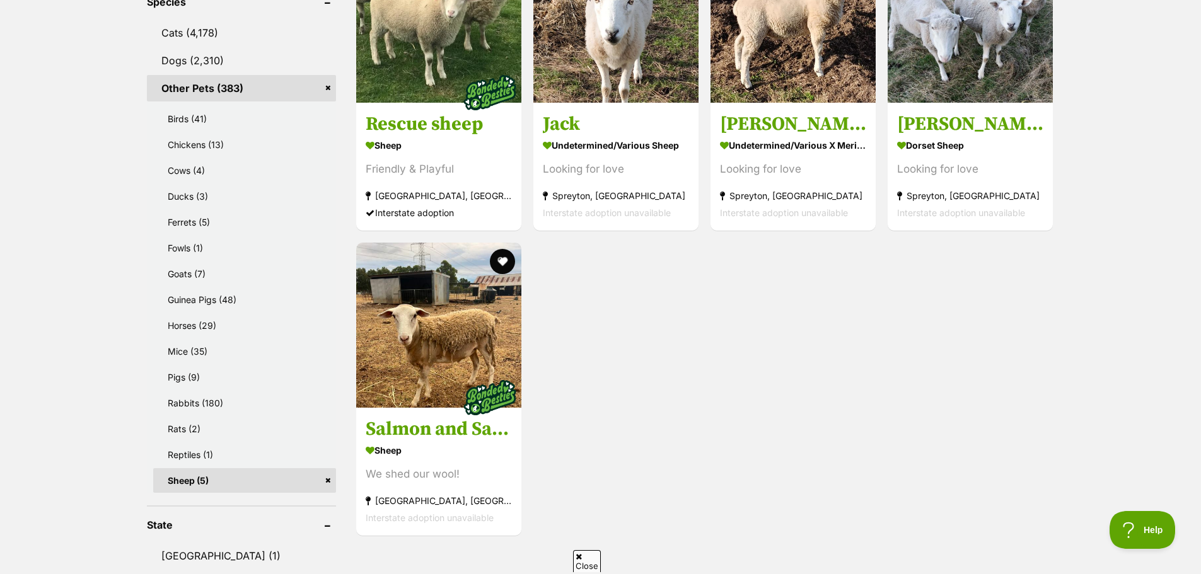
click at [330, 481] on link "Sheep (5)" at bounding box center [244, 480] width 183 height 25
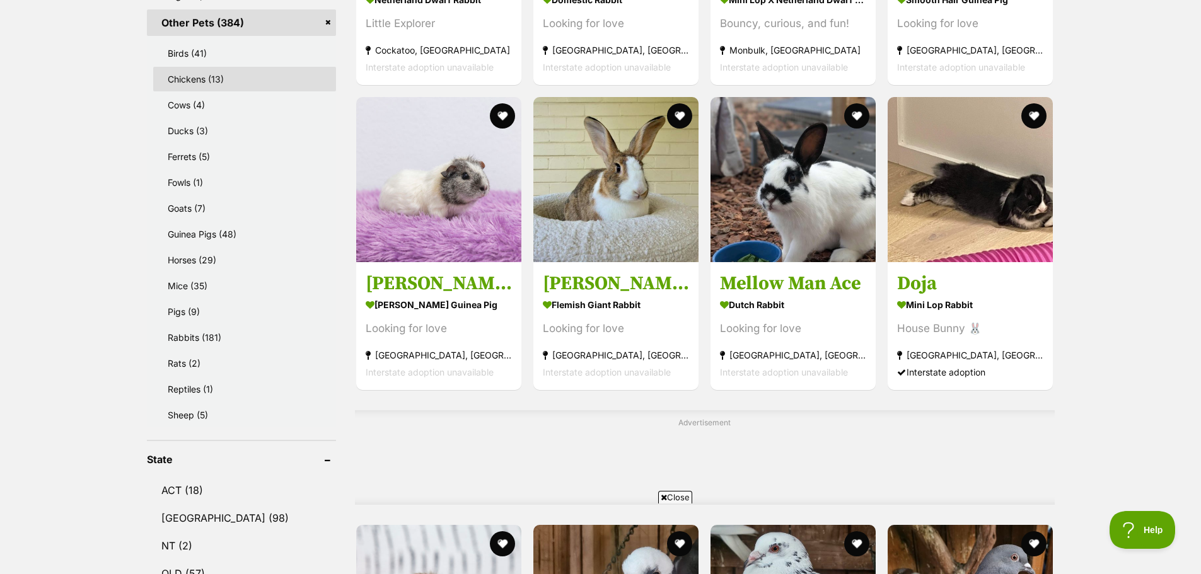
click at [182, 88] on link "Chickens (13)" at bounding box center [244, 79] width 183 height 25
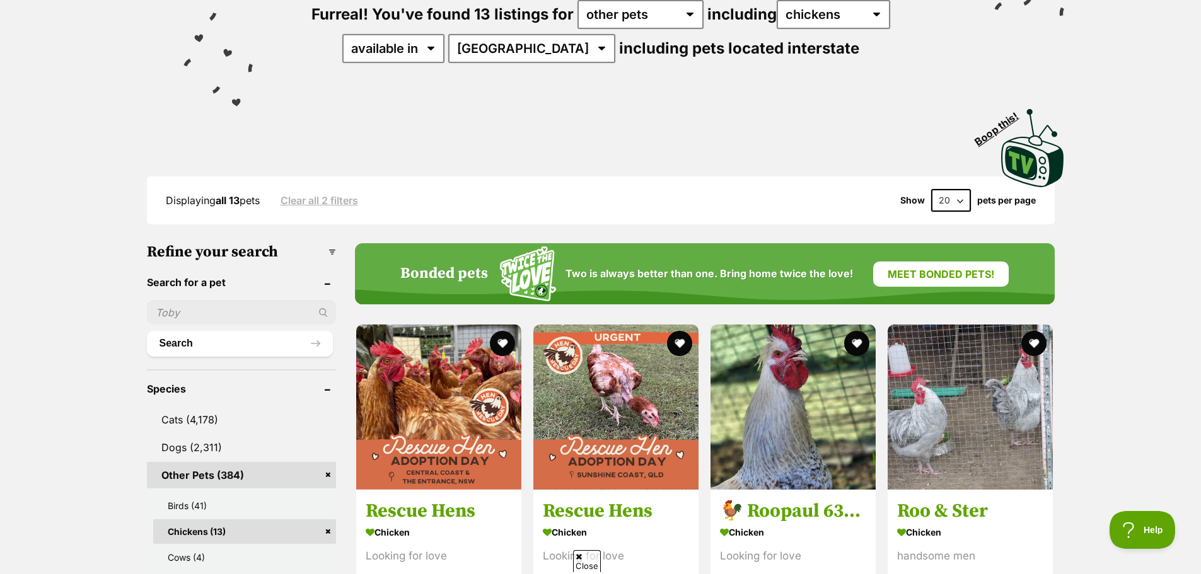
click at [332, 476] on link "Other Pets (384)" at bounding box center [241, 475] width 189 height 26
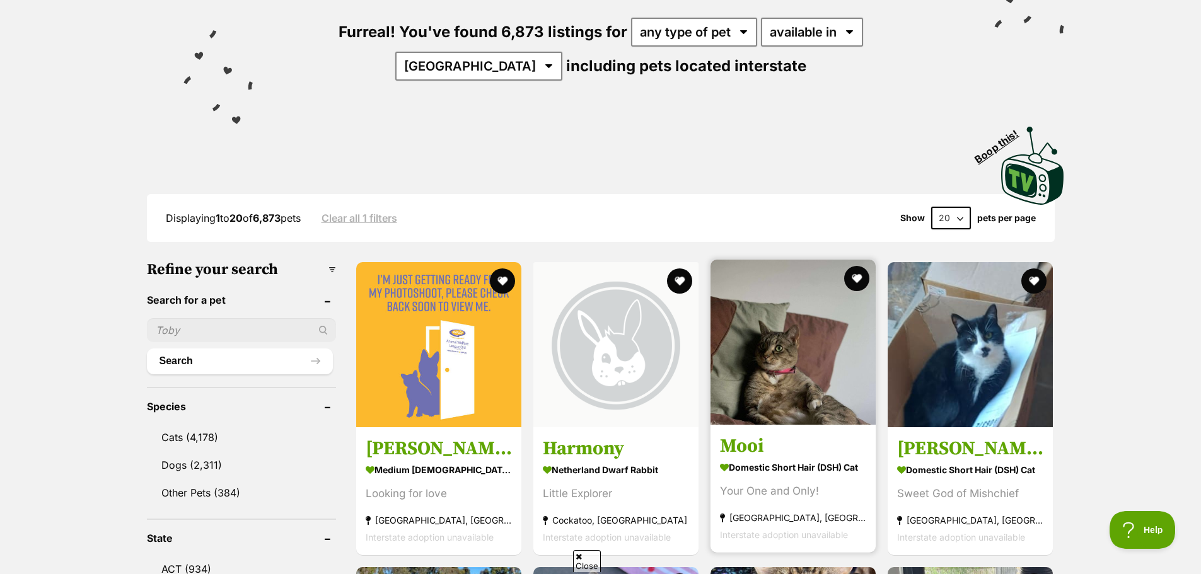
click at [757, 349] on img at bounding box center [792, 342] width 165 height 165
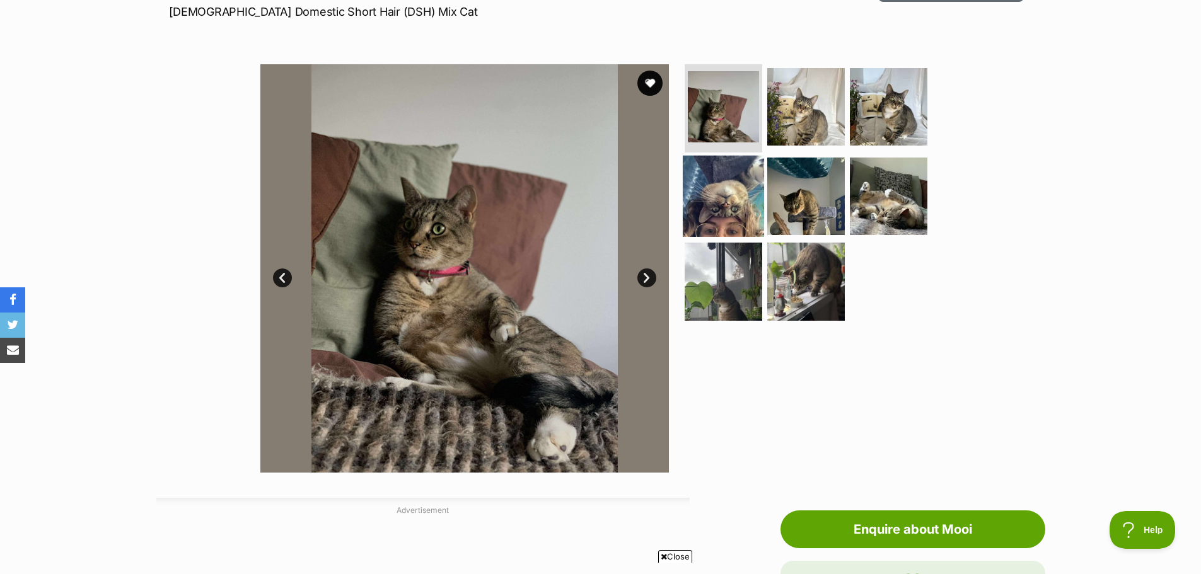
click at [717, 232] on img at bounding box center [723, 195] width 81 height 81
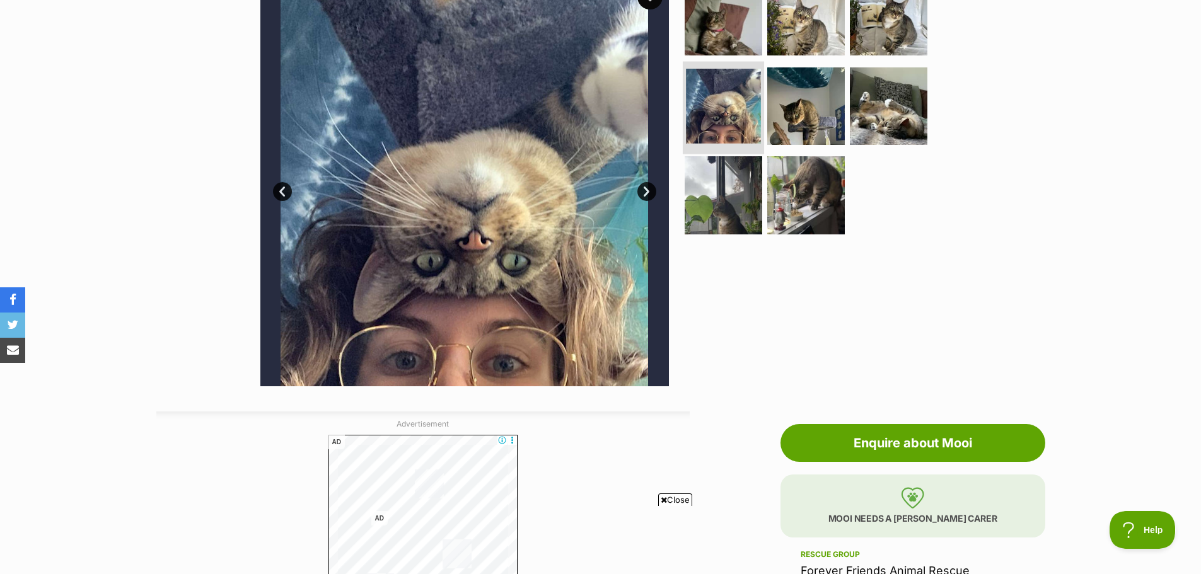
scroll to position [286, 0]
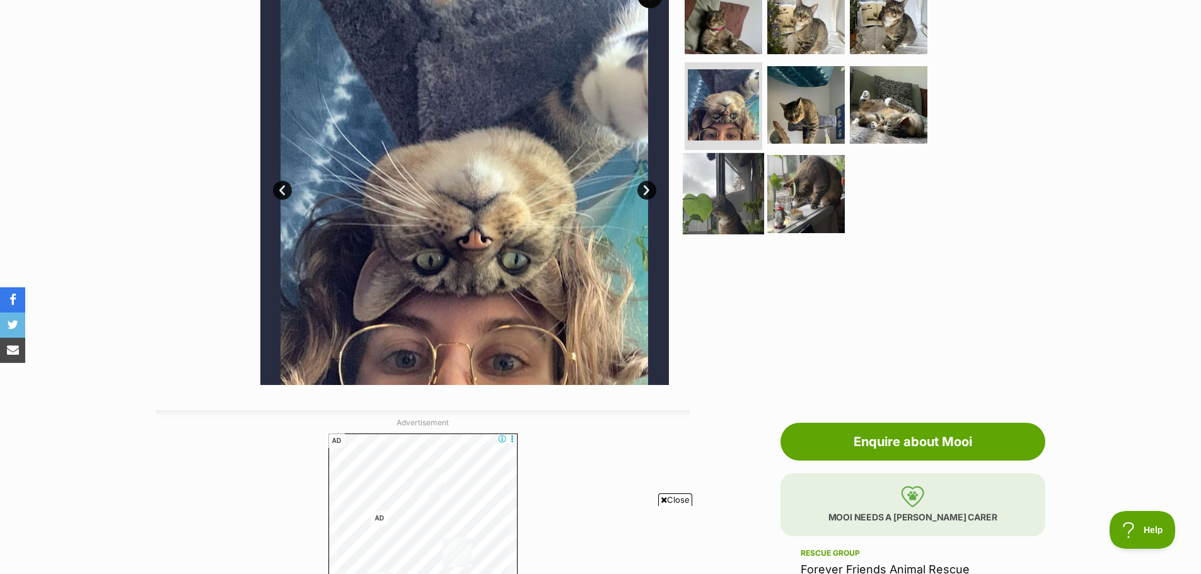
click at [754, 200] on img at bounding box center [723, 193] width 81 height 81
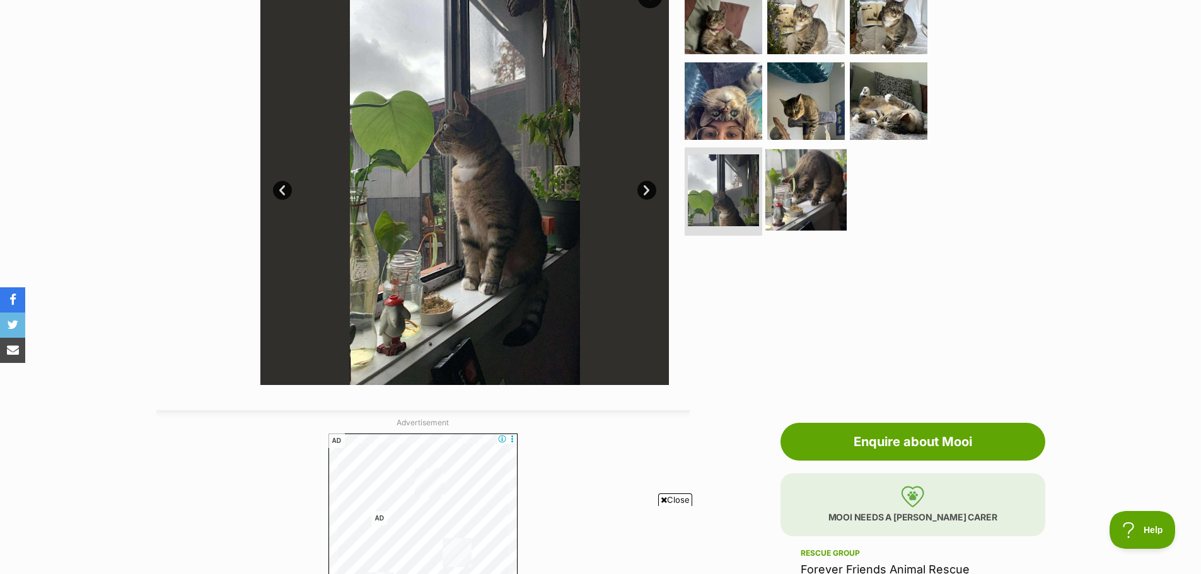
click at [805, 211] on img at bounding box center [805, 189] width 81 height 81
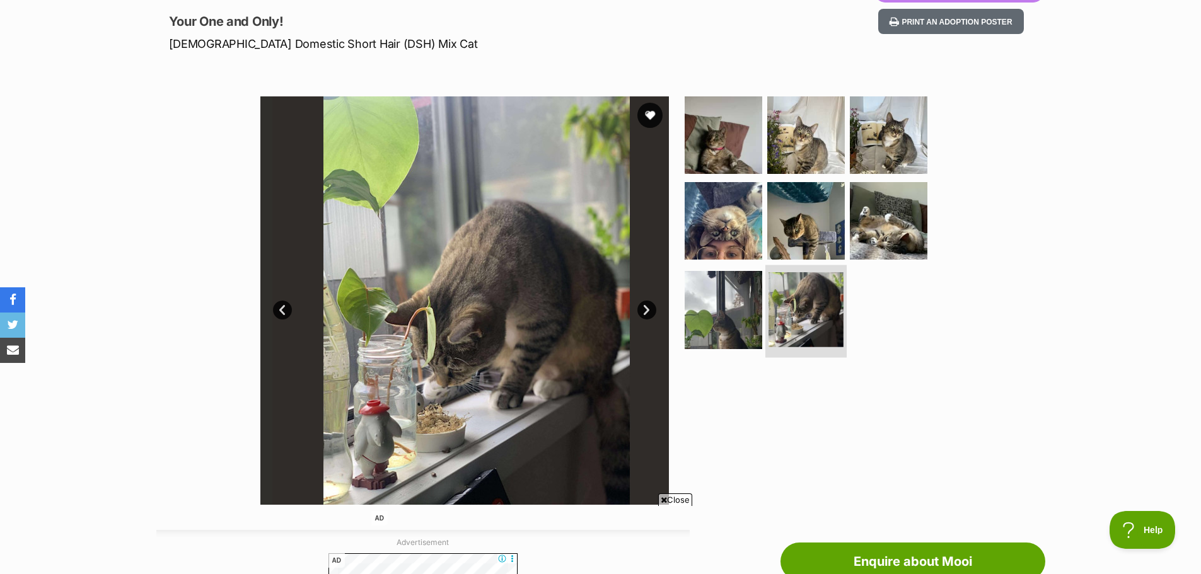
scroll to position [142, 0]
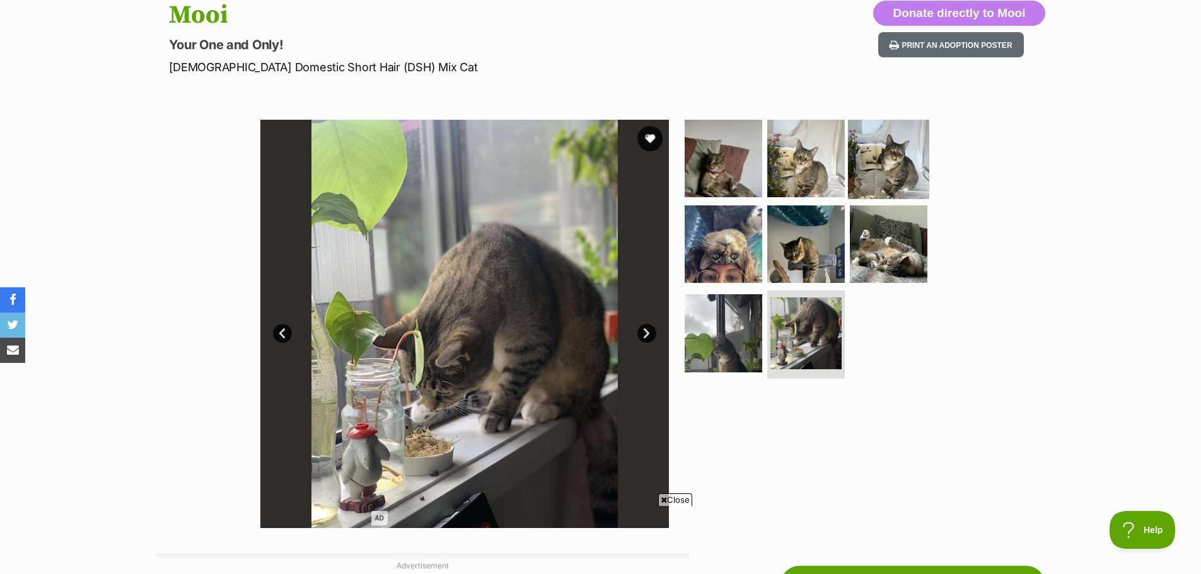
click at [882, 197] on img at bounding box center [888, 158] width 81 height 81
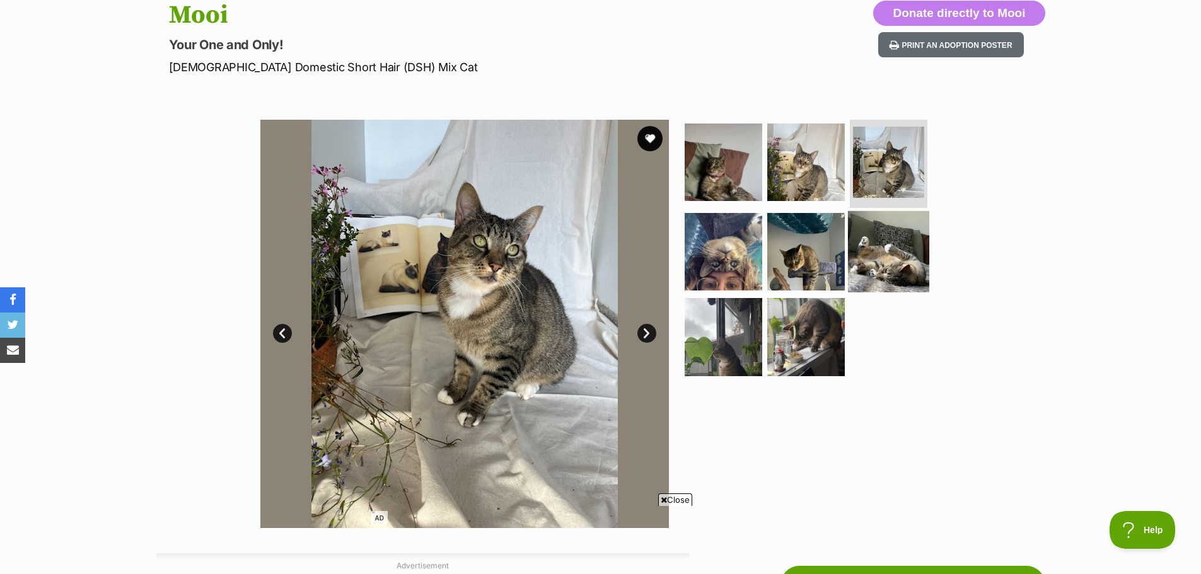
click at [848, 233] on img at bounding box center [888, 251] width 81 height 81
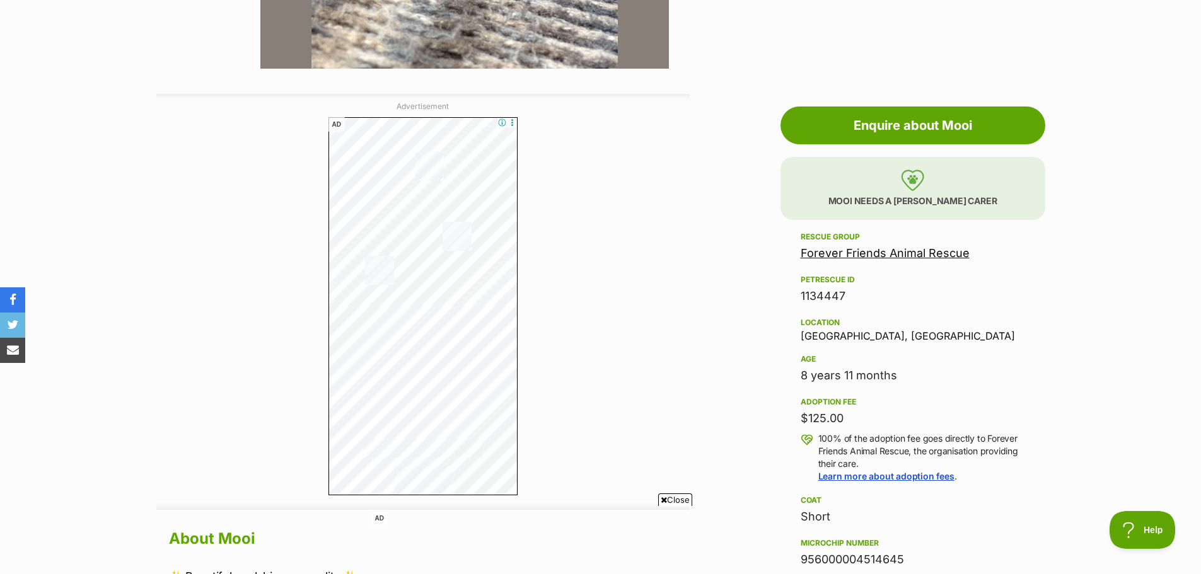
scroll to position [603, 0]
